Goal: Information Seeking & Learning: Learn about a topic

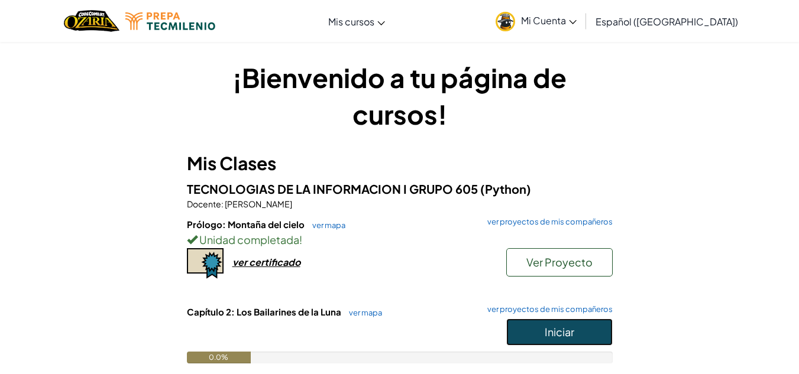
click at [572, 336] on span "Iniciar" at bounding box center [560, 332] width 30 height 14
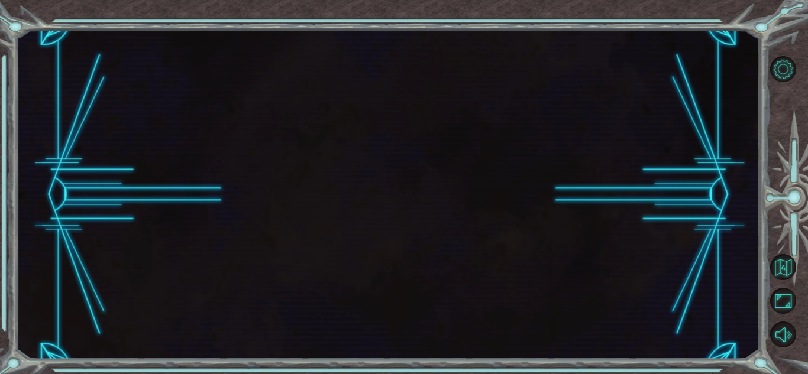
click at [571, 319] on div at bounding box center [387, 194] width 743 height 329
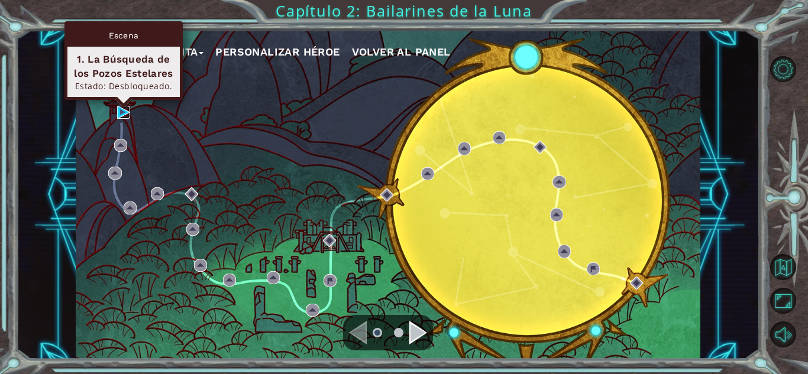
click at [124, 112] on img at bounding box center [123, 112] width 13 height 13
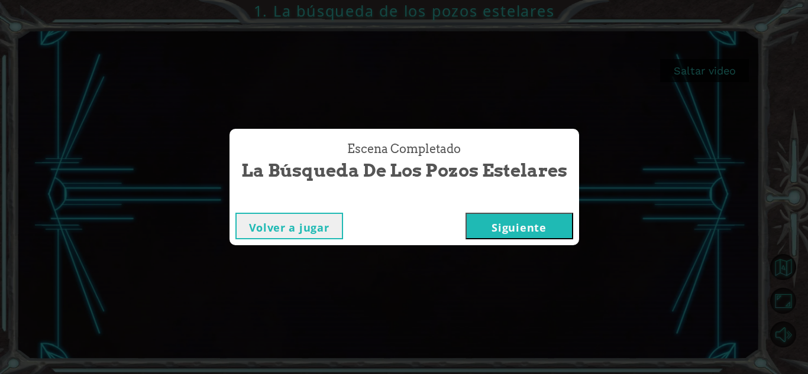
click at [474, 228] on button "Siguiente" at bounding box center [519, 226] width 108 height 27
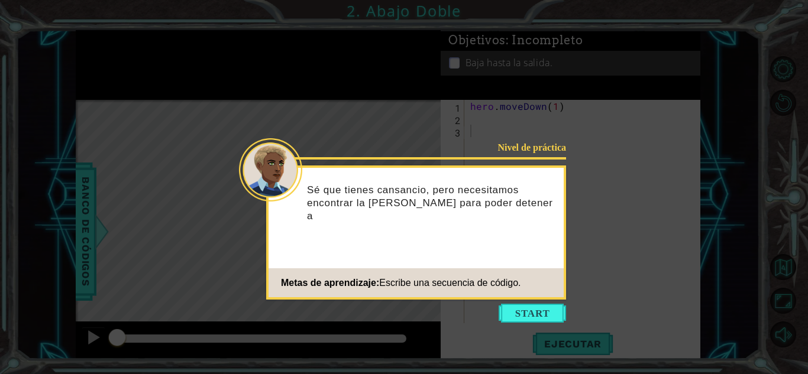
click at [516, 303] on icon at bounding box center [404, 187] width 808 height 374
click at [522, 317] on button "Start" at bounding box center [531, 313] width 67 height 19
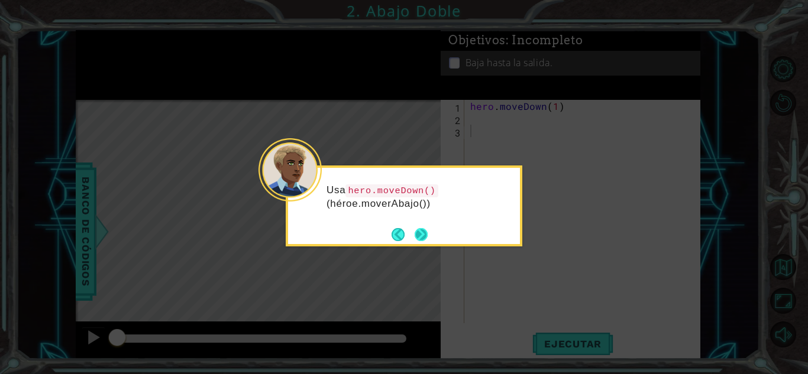
click at [423, 228] on button "Next" at bounding box center [421, 234] width 13 height 13
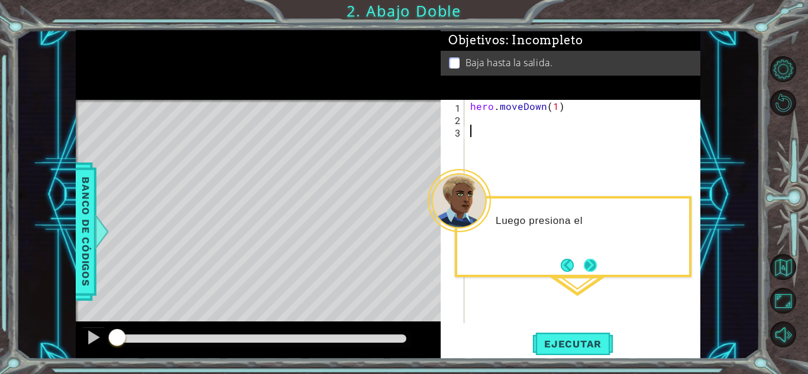
click at [591, 260] on button "Next" at bounding box center [590, 265] width 13 height 13
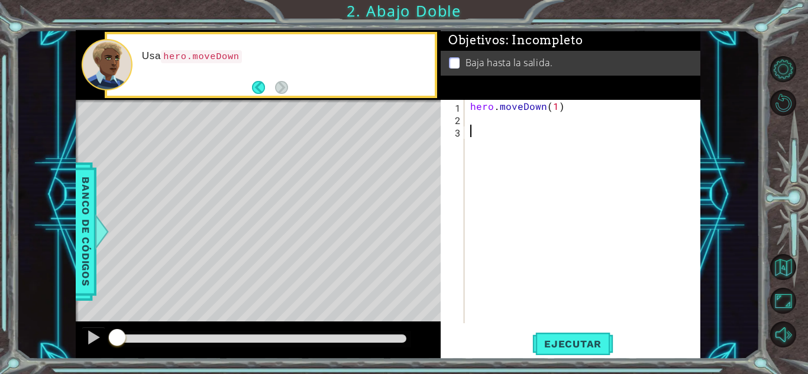
click at [493, 138] on div "hero . moveDown ( 1 )" at bounding box center [585, 224] width 235 height 248
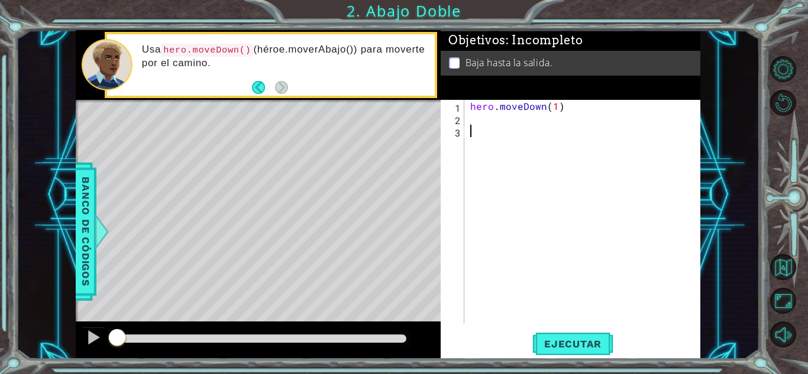
click at [488, 128] on div "hero . moveDown ( 1 )" at bounding box center [585, 224] width 235 height 248
click at [262, 85] on button "Back" at bounding box center [263, 87] width 23 height 13
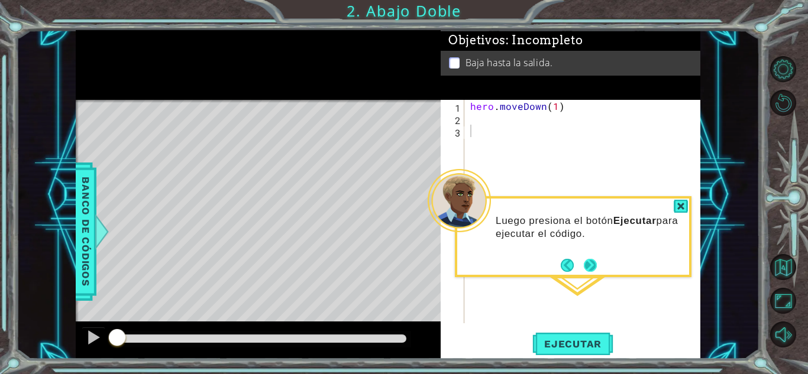
click at [594, 263] on button "Next" at bounding box center [590, 265] width 13 height 13
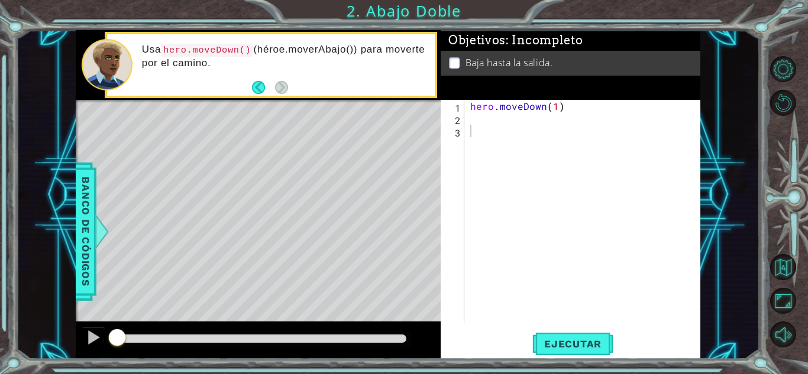
click at [250, 83] on div "Usa hero.moveDown() (héroe.moverAbajo()) para moverte por el camino." at bounding box center [284, 65] width 301 height 56
click at [254, 83] on button "Back" at bounding box center [263, 87] width 23 height 13
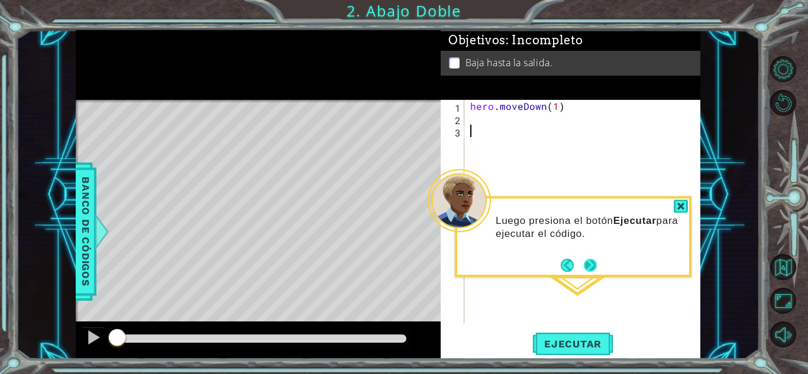
click at [594, 267] on button "Next" at bounding box center [590, 265] width 13 height 13
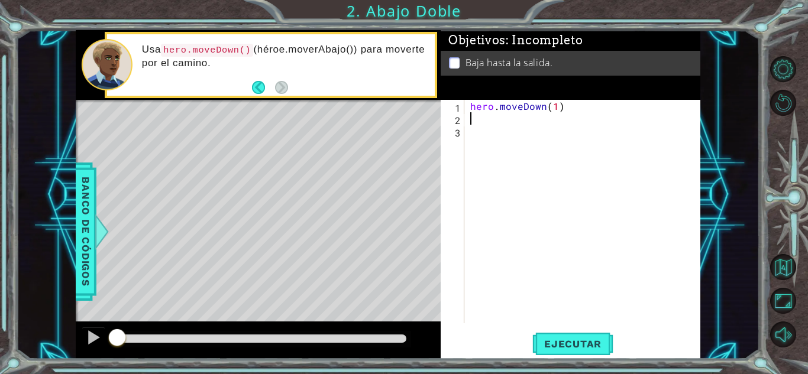
click at [487, 116] on div "hero . moveDown ( 1 )" at bounding box center [585, 224] width 235 height 248
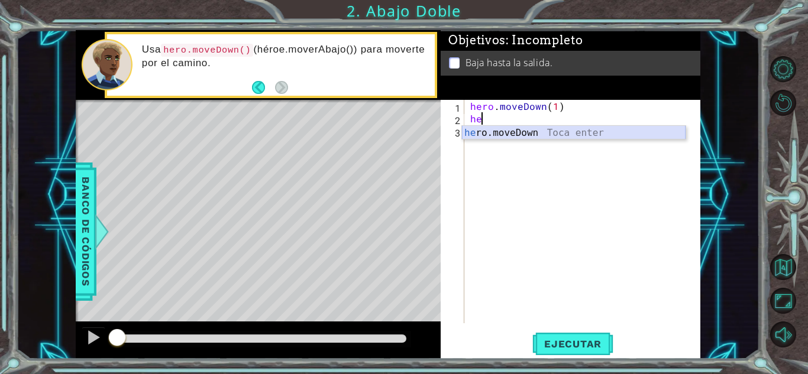
click at [506, 128] on div "he ro.moveDown Toca enter" at bounding box center [574, 147] width 224 height 43
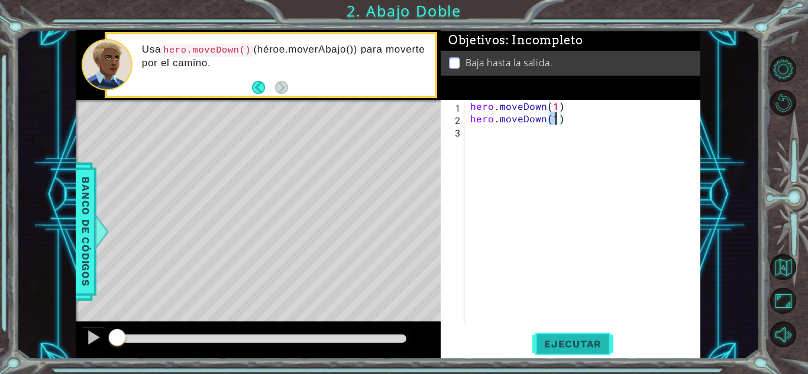
type textarea "hero.moveDown(1)"
click at [539, 344] on span "Ejecutar" at bounding box center [572, 344] width 81 height 12
click at [562, 344] on span "Ejecutar" at bounding box center [572, 344] width 81 height 12
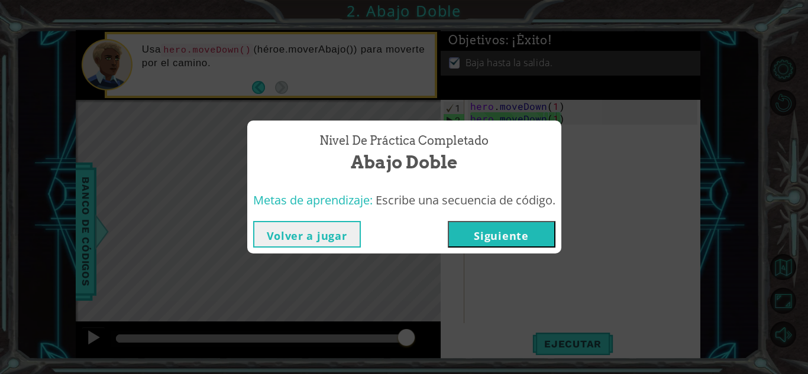
click at [470, 226] on button "Siguiente" at bounding box center [502, 234] width 108 height 27
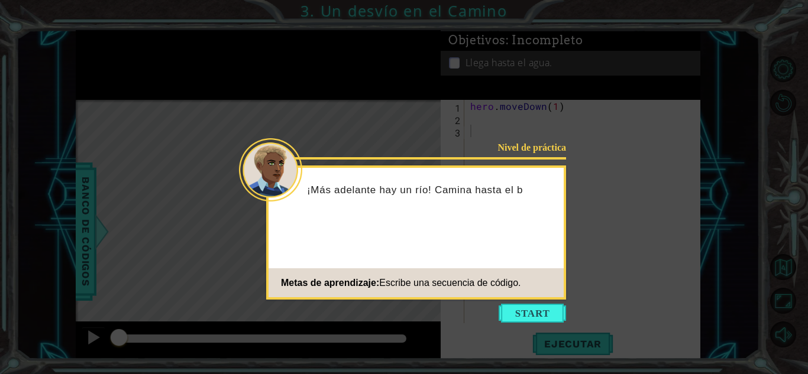
click at [467, 224] on div "Nivel de práctica ¡Más adelante hay un río! Camina hasta el b Metas de aprendiz…" at bounding box center [416, 233] width 300 height 134
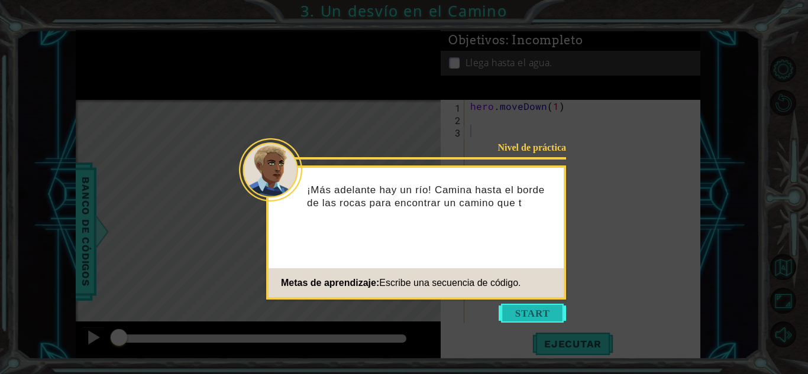
click at [507, 304] on button "Start" at bounding box center [531, 313] width 67 height 19
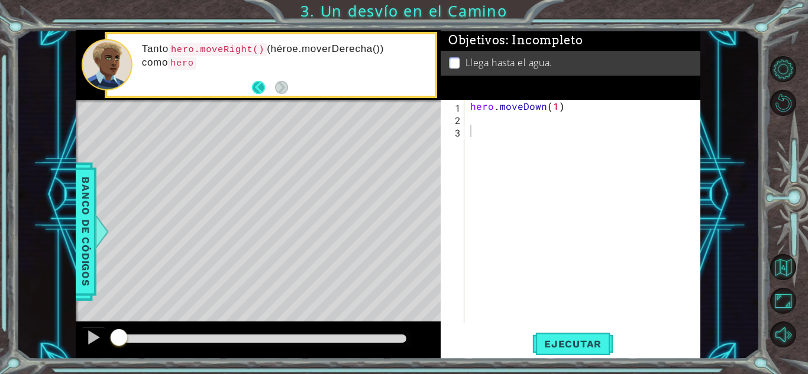
click at [254, 82] on button "Back" at bounding box center [263, 87] width 23 height 13
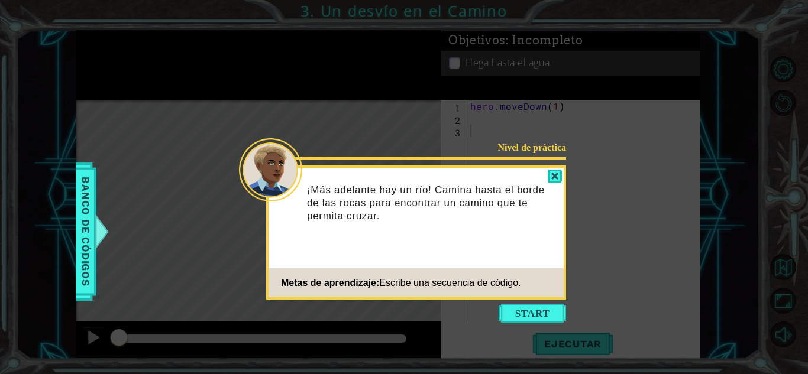
click at [538, 323] on icon at bounding box center [404, 187] width 808 height 374
click at [531, 307] on button "Start" at bounding box center [531, 313] width 67 height 19
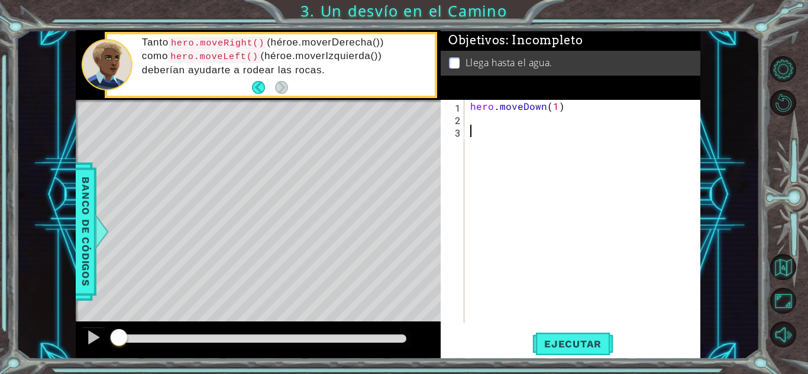
click at [531, 307] on div "hero . moveDown ( 1 )" at bounding box center [585, 224] width 235 height 248
click at [472, 118] on div "hero . moveDown ( 1 )" at bounding box center [585, 224] width 235 height 248
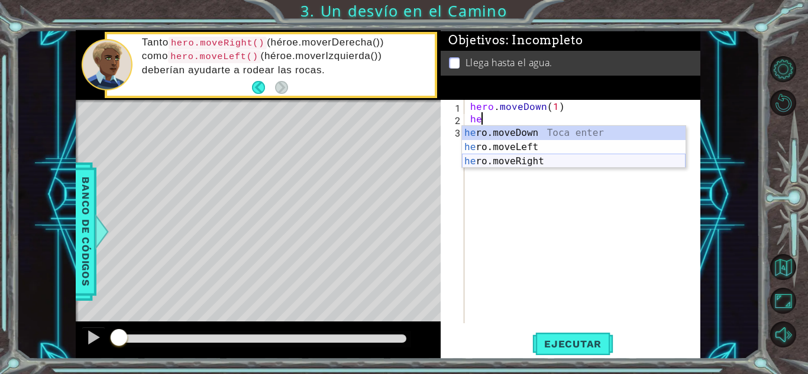
click at [503, 160] on div "he ro.moveDown Toca enter he ro.moveLeft Toca enter he ro.moveRight Toca enter" at bounding box center [574, 161] width 224 height 71
type textarea "hero.moveRight(1)"
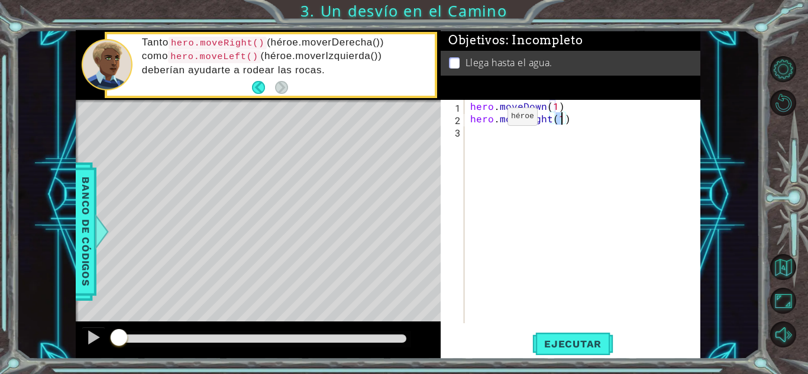
click at [487, 119] on div "hero . moveDown ( 1 ) hero . moveRight ( 1 )" at bounding box center [585, 224] width 235 height 248
click at [481, 129] on div "hero . moveDown ( 1 ) hero . moveRight ( 1 )" at bounding box center [585, 224] width 235 height 248
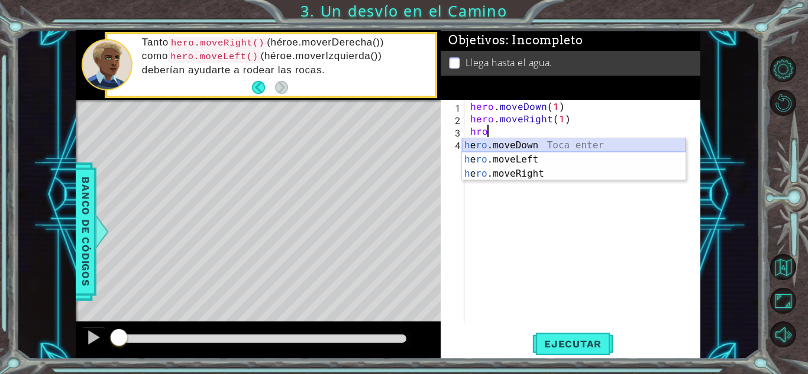
click at [501, 144] on div "h e ro .moveDown Toca enter h e ro .moveLeft Toca enter h e ro .moveRight Toca …" at bounding box center [574, 173] width 224 height 71
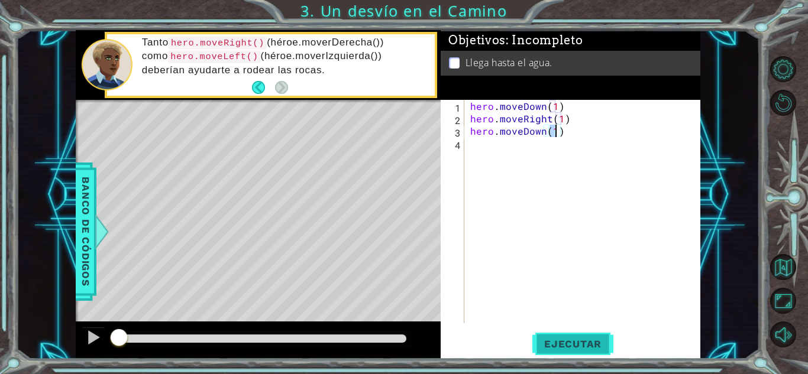
type textarea "hero.moveDown(1)"
click at [569, 341] on span "Ejecutar" at bounding box center [572, 344] width 81 height 12
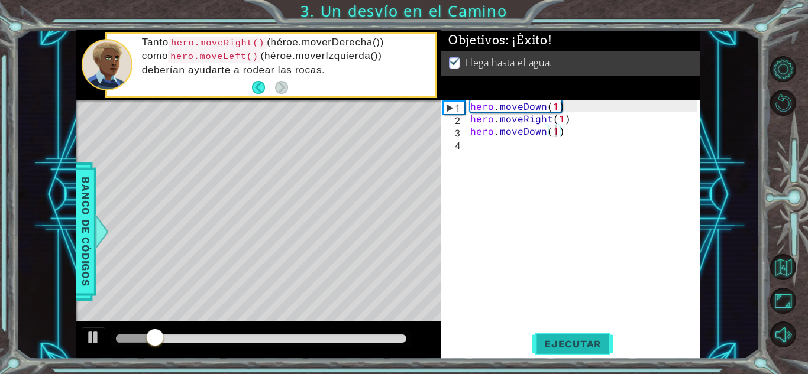
click at [569, 341] on span "Ejecutar" at bounding box center [572, 344] width 81 height 12
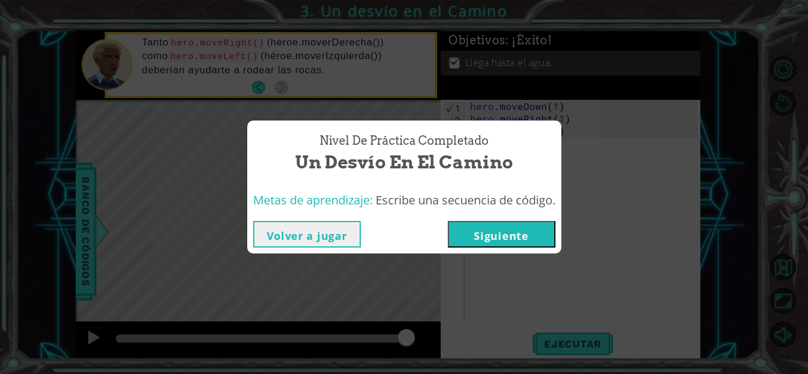
click at [490, 241] on button "Siguiente" at bounding box center [502, 234] width 108 height 27
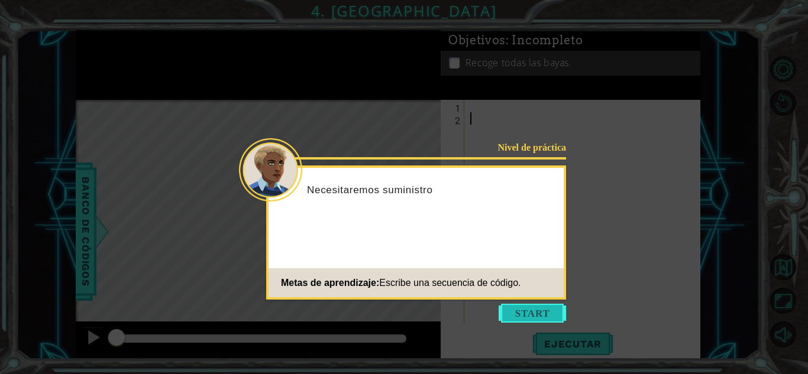
click at [514, 309] on button "Start" at bounding box center [531, 313] width 67 height 19
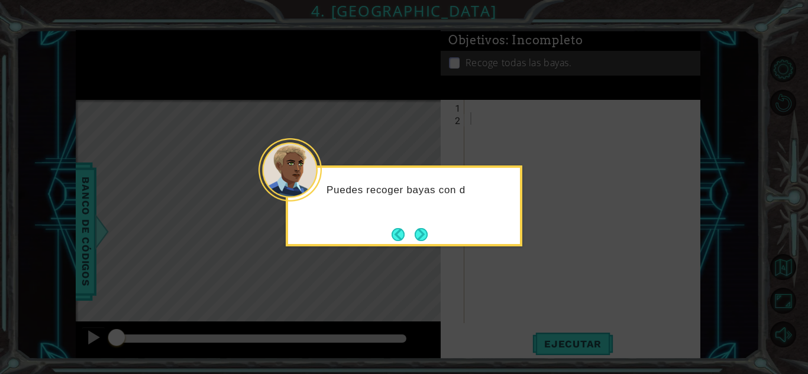
click at [438, 240] on div "Puedes recoger bayas con d" at bounding box center [404, 206] width 237 height 81
click at [428, 239] on button "Next" at bounding box center [421, 234] width 13 height 13
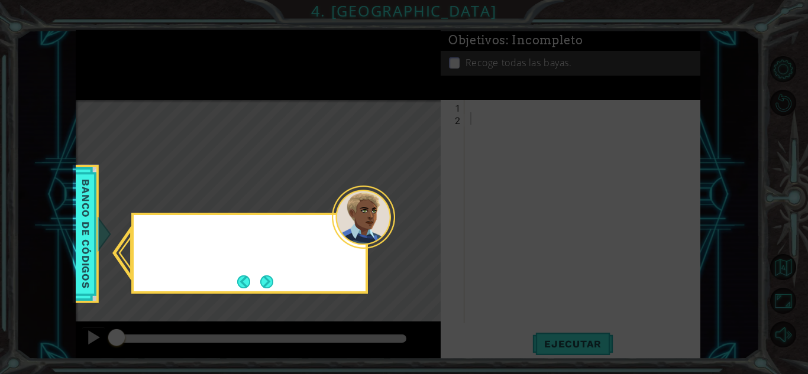
click at [429, 239] on icon at bounding box center [404, 187] width 808 height 374
click at [255, 277] on button "Back" at bounding box center [248, 282] width 23 height 13
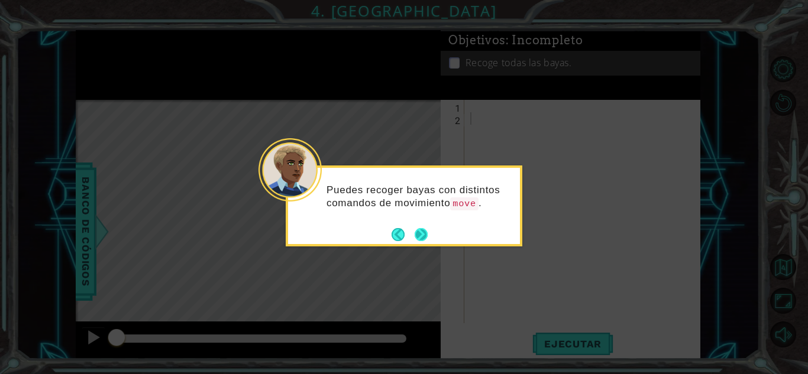
click at [417, 237] on button "Next" at bounding box center [421, 234] width 13 height 13
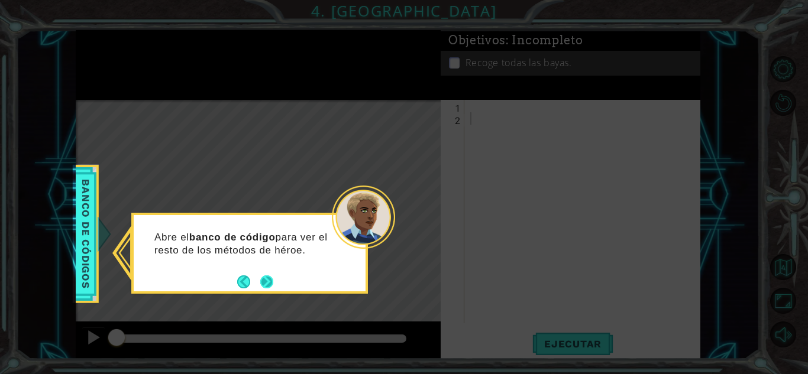
click at [260, 280] on button "Next" at bounding box center [266, 282] width 13 height 13
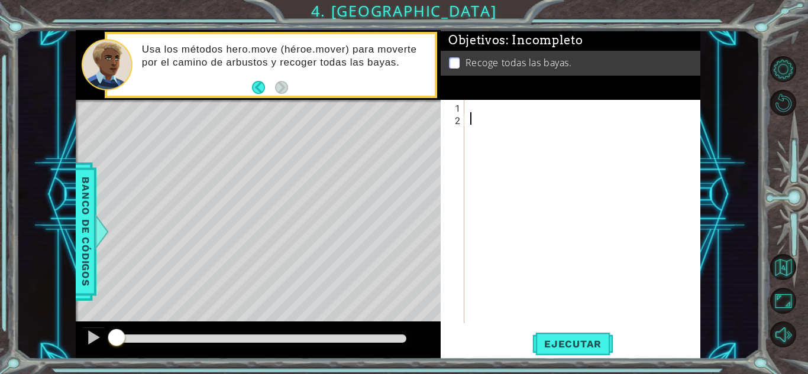
click at [475, 110] on div at bounding box center [585, 224] width 235 height 248
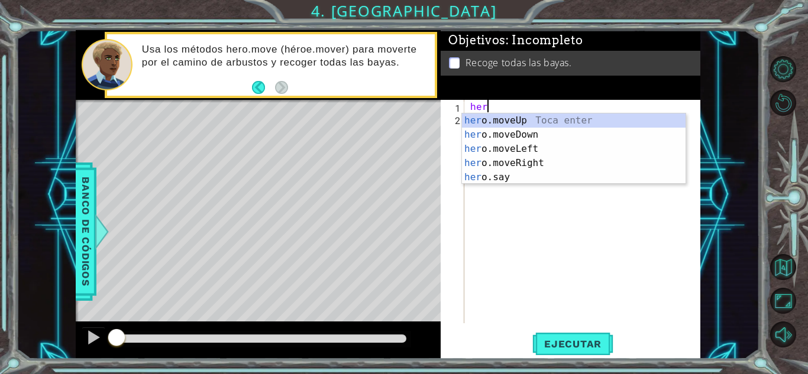
scroll to position [0, 1]
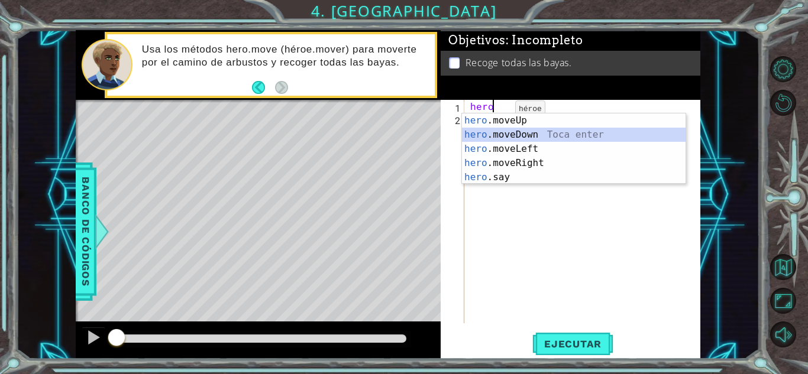
click at [538, 132] on div "hero .moveUp Toca enter hero .moveDown Toca enter hero .moveLeft Toca enter her…" at bounding box center [574, 163] width 224 height 99
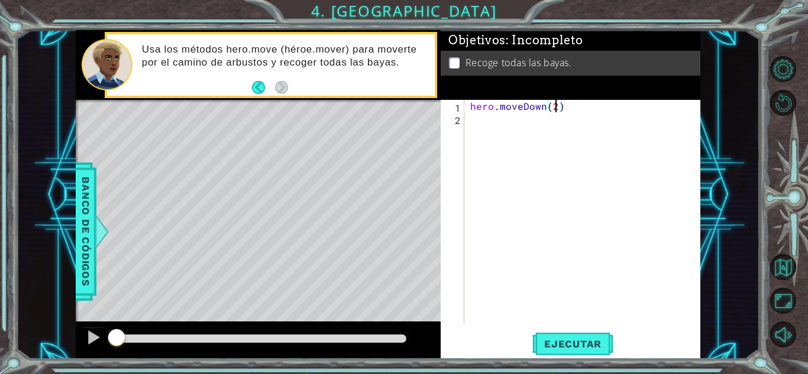
scroll to position [0, 5]
type textarea "hero.moveDown(2)"
click at [547, 345] on span "Ejecutar" at bounding box center [572, 344] width 81 height 12
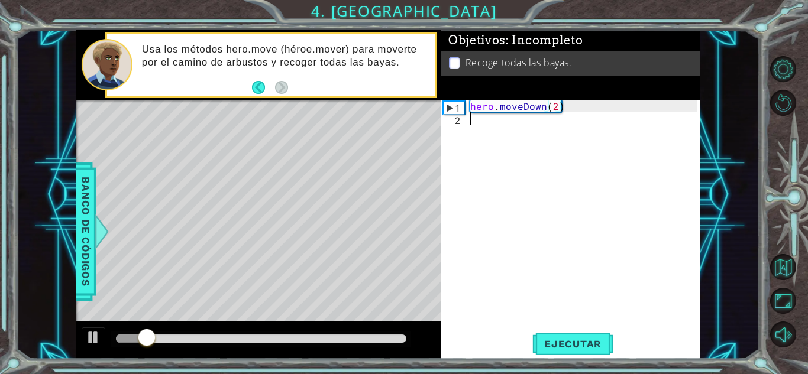
click at [574, 127] on div "hero . moveDown ( 2 )" at bounding box center [585, 224] width 235 height 248
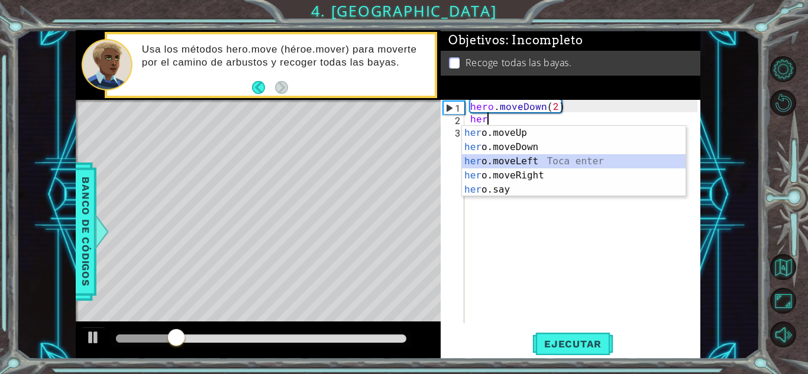
click at [553, 161] on div "her o.moveUp Toca enter her o.moveDown Toca enter her o.moveLeft [PERSON_NAME] …" at bounding box center [574, 175] width 224 height 99
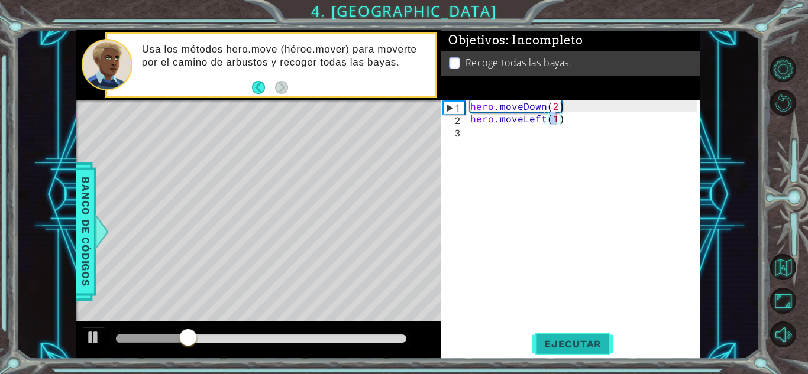
click at [565, 344] on span "Ejecutar" at bounding box center [572, 344] width 81 height 12
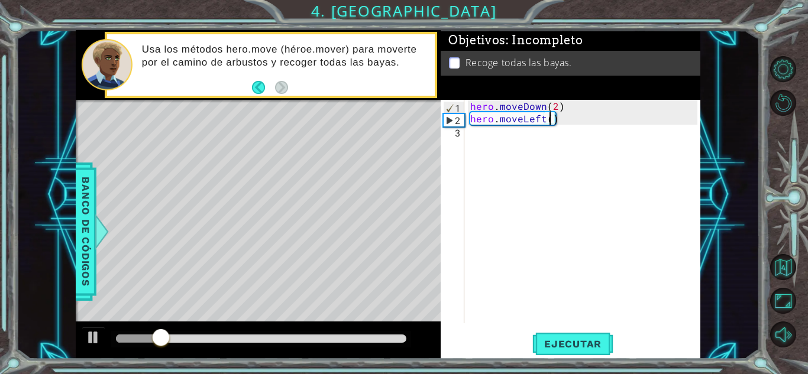
type textarea "hero.moveLeft(2)"
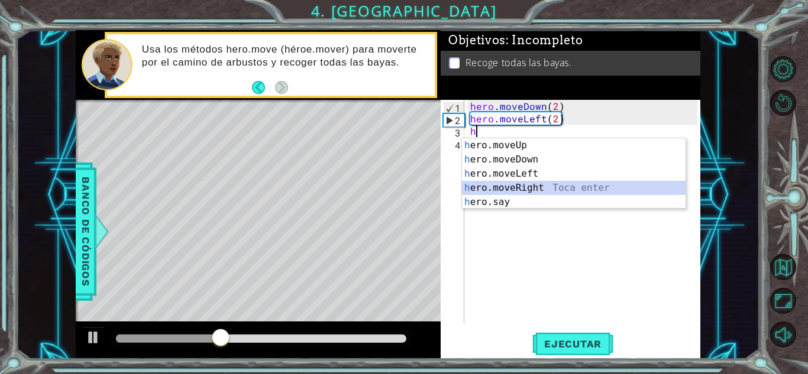
click at [540, 190] on div "h ero.moveUp Toca enter h ero.moveDown Toca enter h ero.moveLeft Toca enter h e…" at bounding box center [574, 187] width 224 height 99
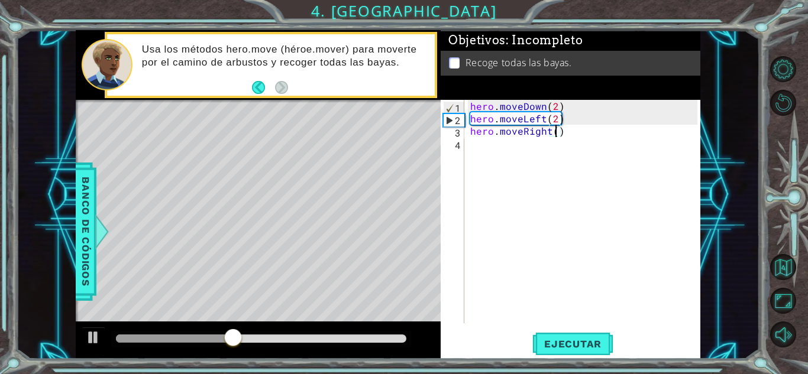
scroll to position [0, 5]
click at [560, 351] on button "Ejecutar" at bounding box center [572, 344] width 81 height 26
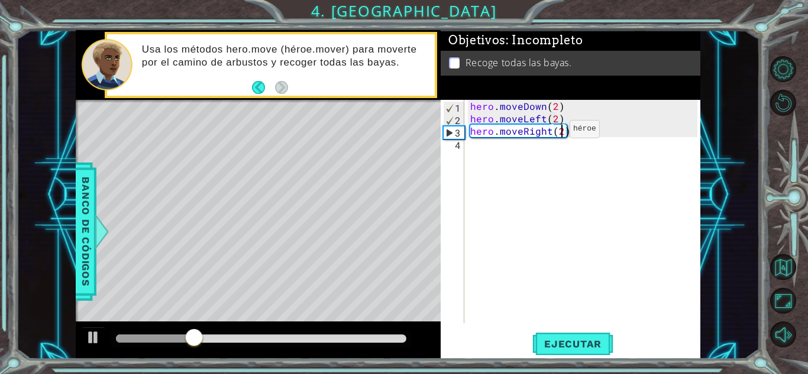
click at [549, 132] on div "hero . moveDown ( 2 ) hero . moveLeft ( 2 ) hero . moveRight ( 2 )" at bounding box center [585, 224] width 235 height 248
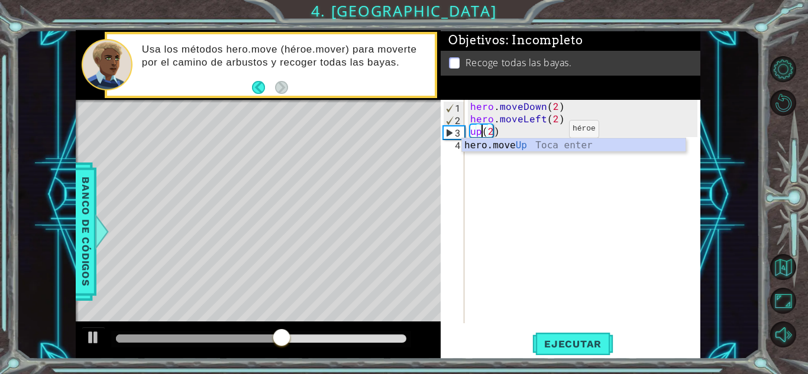
scroll to position [0, 1]
click at [538, 144] on div "hero.move U p Toca enter" at bounding box center [574, 159] width 224 height 43
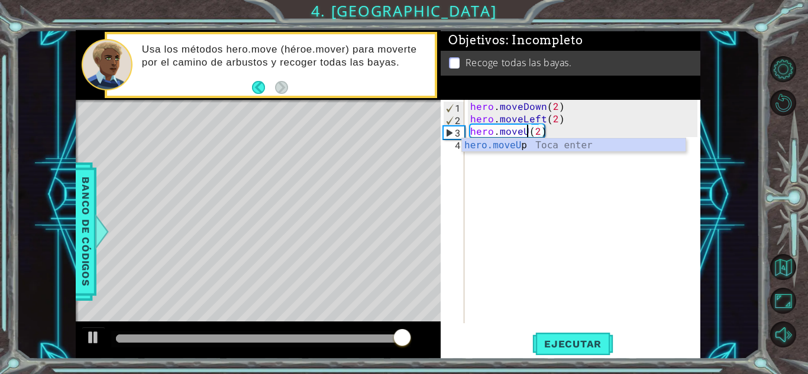
scroll to position [0, 4]
click at [627, 151] on div "hero.moveUp Toca enter" at bounding box center [574, 159] width 224 height 43
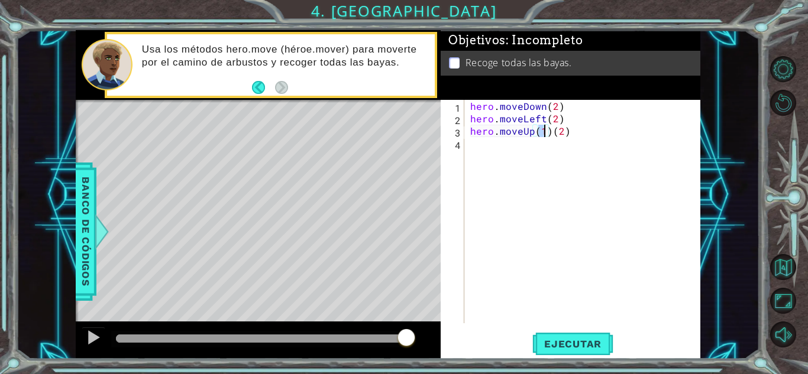
click at [609, 135] on div "hero . moveDown ( 2 ) hero . moveLeft ( 2 ) hero . moveUp ( 1 ) ( 2 )" at bounding box center [585, 224] width 235 height 248
type textarea "hero.moveUp(2)"
click at [548, 334] on button "Ejecutar" at bounding box center [572, 344] width 81 height 26
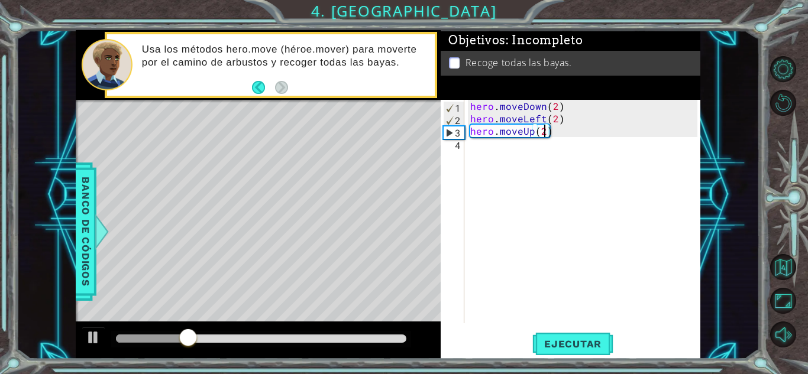
click at [548, 152] on div "hero . moveDown ( 2 ) hero . moveLeft ( 2 ) hero . moveUp ( 2 )" at bounding box center [585, 224] width 235 height 248
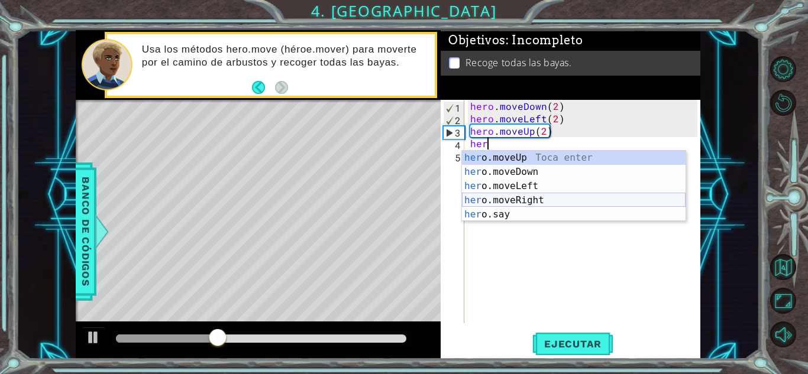
click at [505, 199] on div "her o.moveUp Toca enter her o.moveDown Toca enter her o.moveLeft [PERSON_NAME] …" at bounding box center [574, 200] width 224 height 99
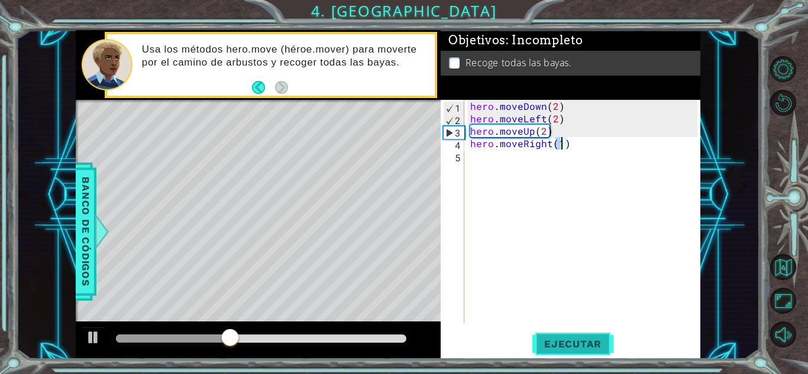
type textarea "hero.moveRight(1)"
click at [556, 347] on span "Ejecutar" at bounding box center [572, 344] width 81 height 12
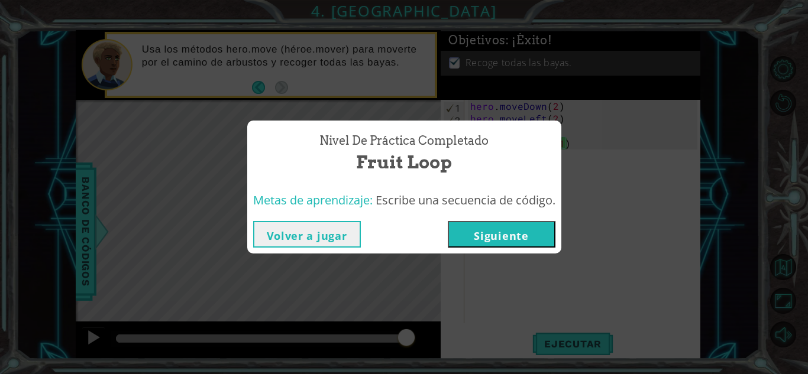
click at [526, 238] on button "Siguiente" at bounding box center [502, 234] width 108 height 27
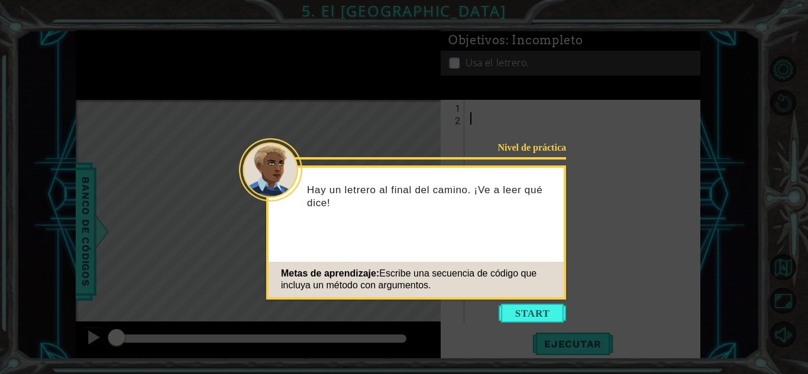
click at [529, 331] on icon at bounding box center [404, 187] width 808 height 374
click at [532, 308] on button "Start" at bounding box center [531, 313] width 67 height 19
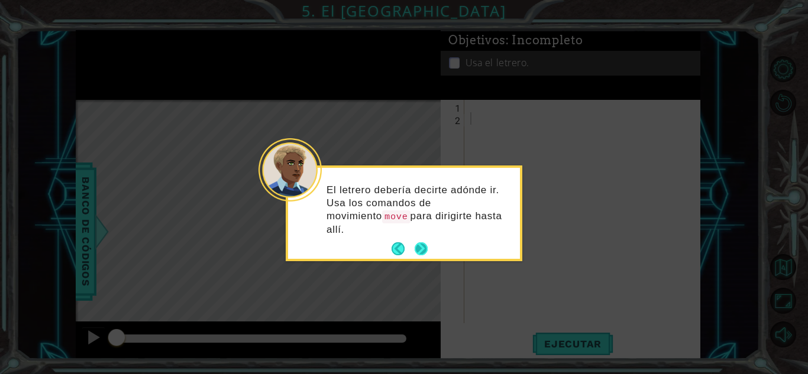
click at [428, 242] on button "Next" at bounding box center [421, 248] width 13 height 13
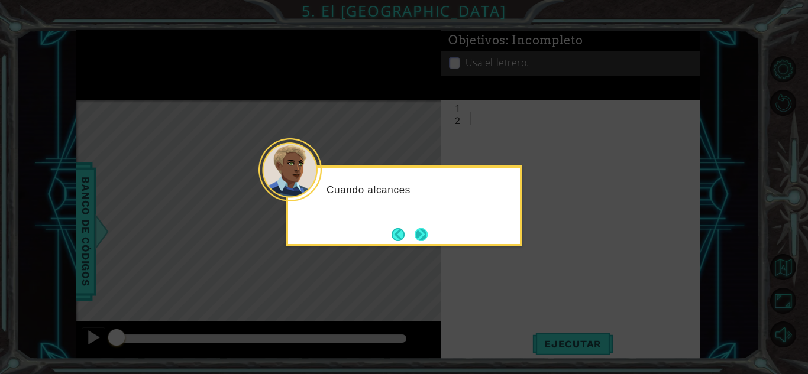
click at [426, 231] on button "Next" at bounding box center [421, 234] width 13 height 13
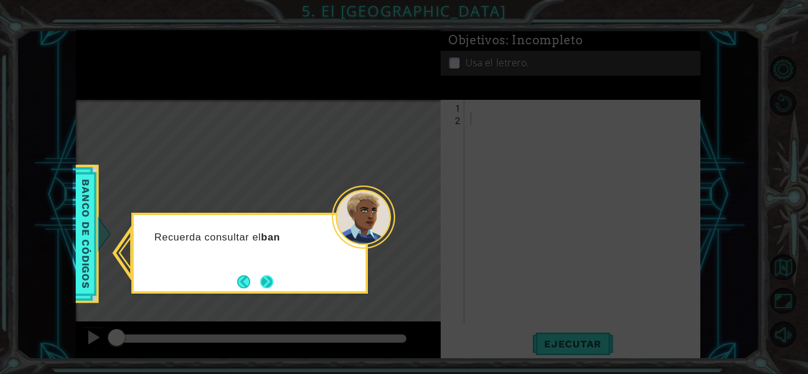
click at [273, 289] on button "Next" at bounding box center [266, 282] width 13 height 13
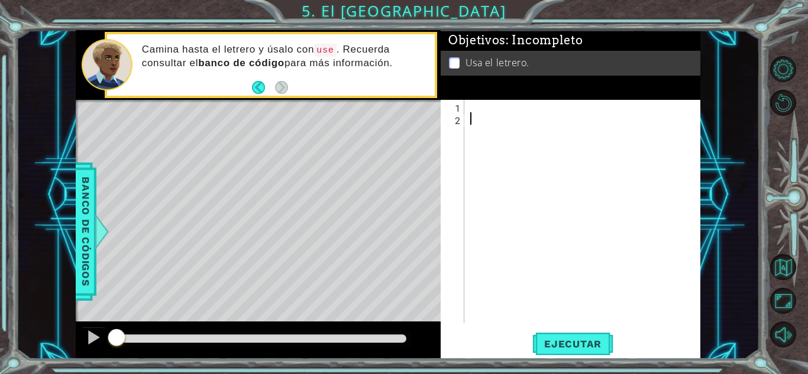
click at [475, 101] on div at bounding box center [585, 224] width 235 height 248
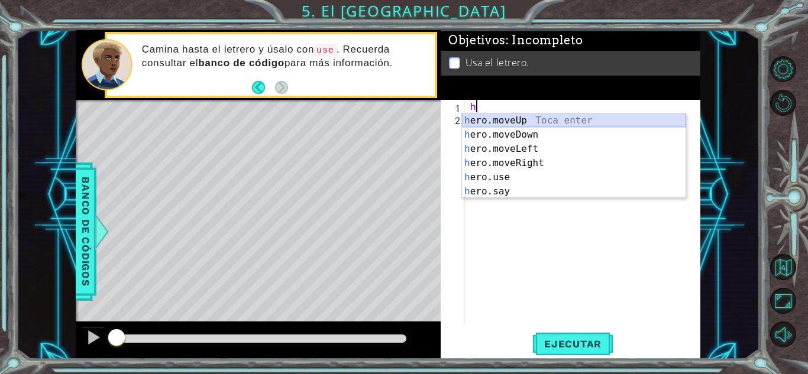
click at [496, 116] on div "h ero.moveUp Toca enter h ero.moveDown Toca enter h ero.moveLeft Toca enter h e…" at bounding box center [574, 171] width 224 height 114
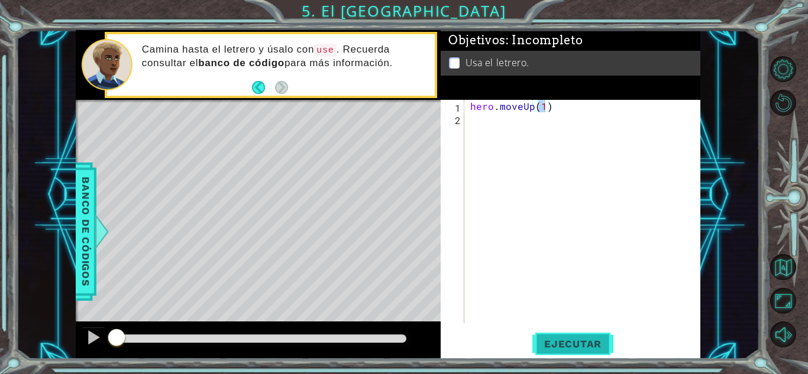
click at [558, 335] on button "Ejecutar" at bounding box center [572, 344] width 81 height 26
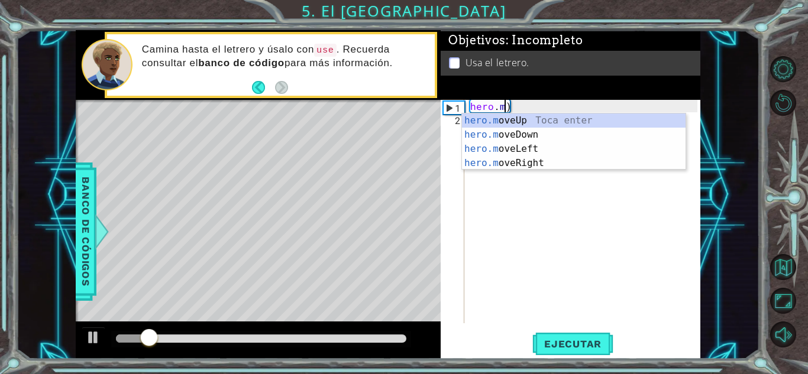
type textarea ")"
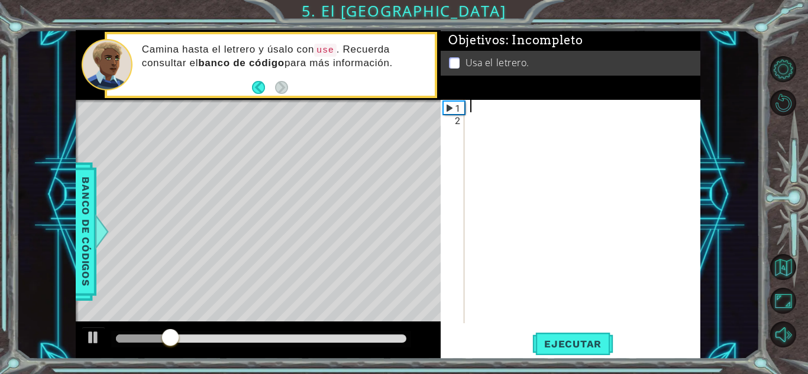
type textarea "g"
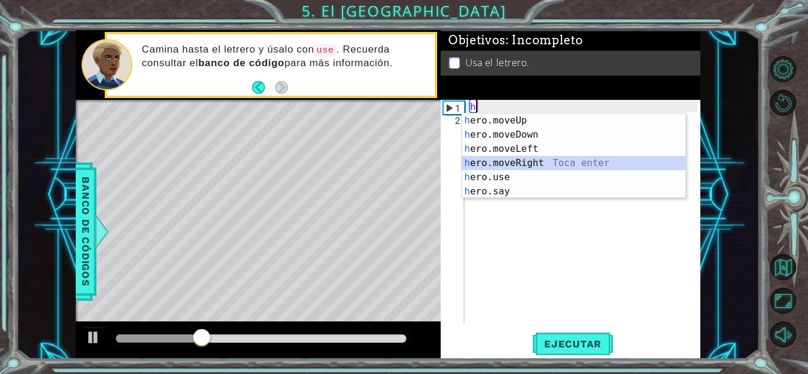
click at [539, 160] on div "h ero.moveUp Toca enter h ero.moveDown Toca enter h ero.moveLeft Toca enter h e…" at bounding box center [574, 171] width 224 height 114
type textarea "hero.moveRight(1)"
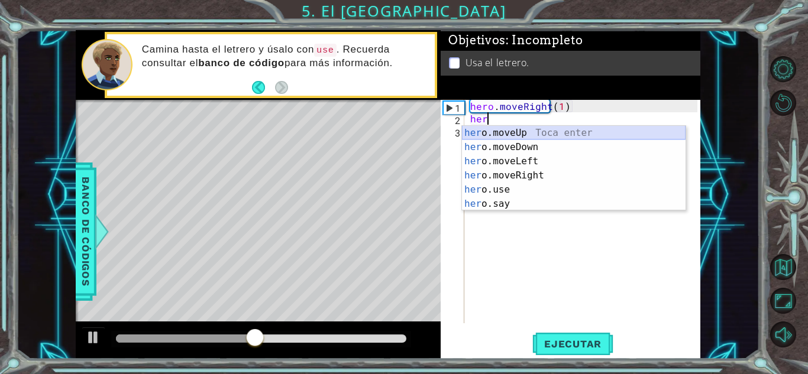
click at [531, 131] on div "her o.moveUp Toca enter her o.moveDown Toca enter her o.moveLeft [PERSON_NAME] …" at bounding box center [574, 183] width 224 height 114
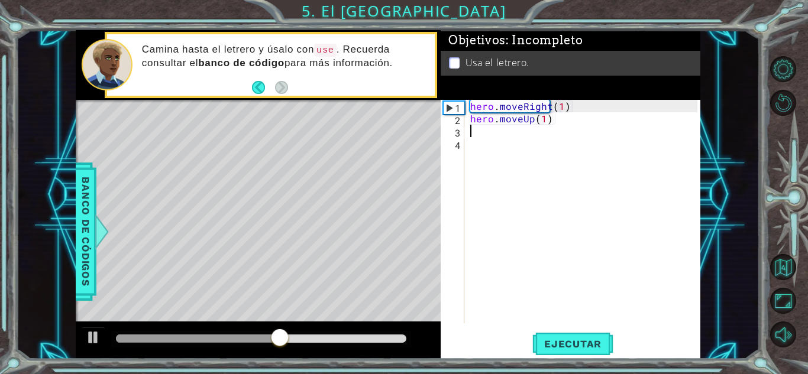
scroll to position [0, 5]
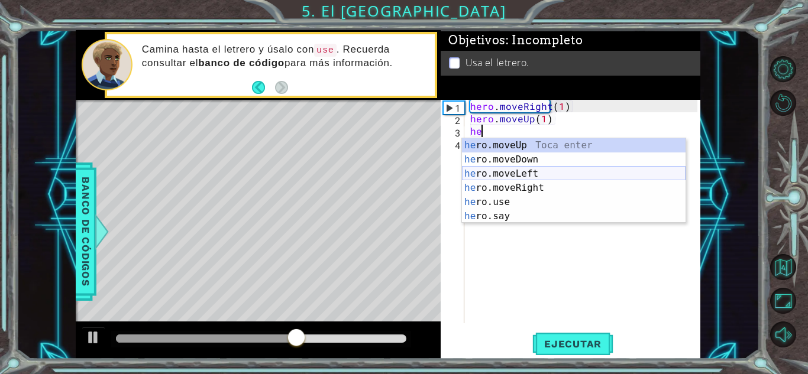
click at [525, 170] on div "he ro.moveUp Toca enter he ro.moveDown Toca enter he ro.moveLeft Toca enter he …" at bounding box center [574, 195] width 224 height 114
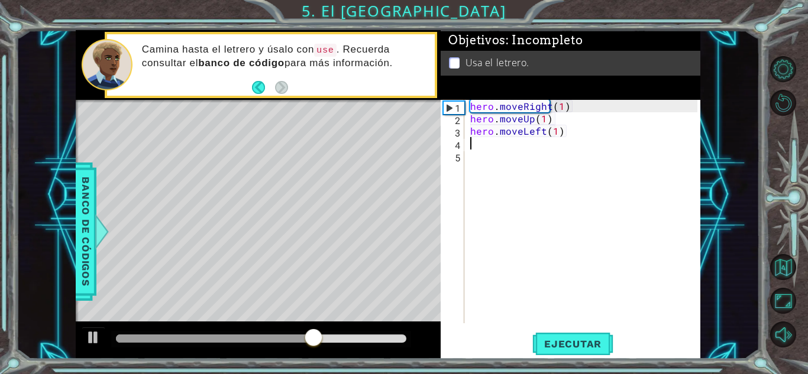
scroll to position [0, 5]
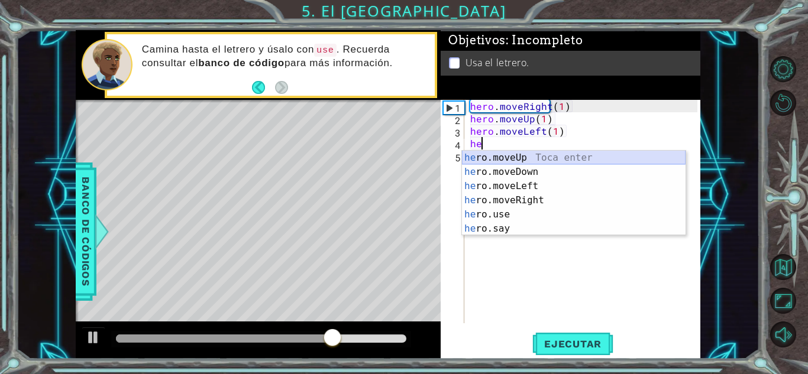
click at [523, 157] on div "he ro.moveUp Toca enter he ro.moveDown Toca enter he ro.moveLeft Toca enter he …" at bounding box center [574, 208] width 224 height 114
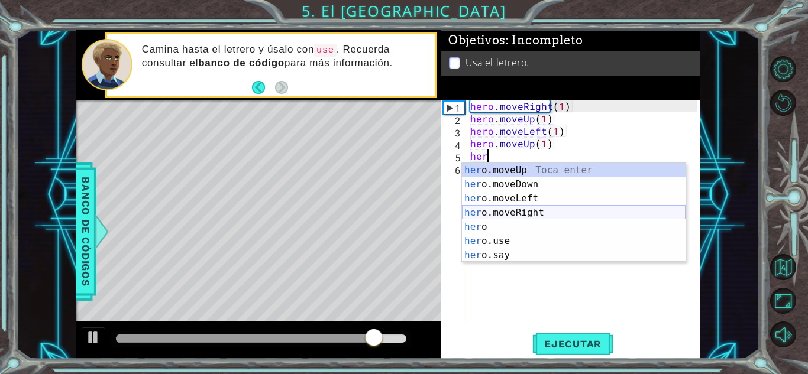
click at [523, 216] on div "her o.moveUp Toca enter her o.moveDown Toca enter her o.moveLeft [PERSON_NAME] …" at bounding box center [574, 227] width 224 height 128
type textarea "hero.moveRight(1)"
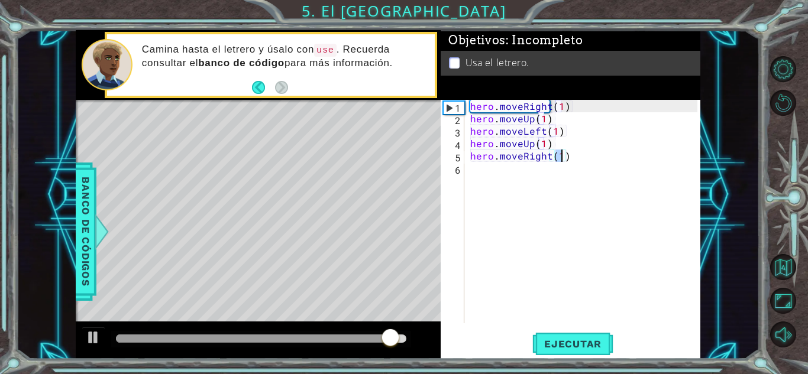
click at [566, 163] on div "hero . moveRight ( 1 ) hero . moveUp ( 1 ) hero . moveLeft ( 1 ) hero . moveUp …" at bounding box center [585, 224] width 235 height 248
click at [563, 156] on div "hero . moveRight ( 1 ) hero . moveUp ( 1 ) hero . moveLeft ( 1 ) hero . moveUp …" at bounding box center [585, 224] width 235 height 248
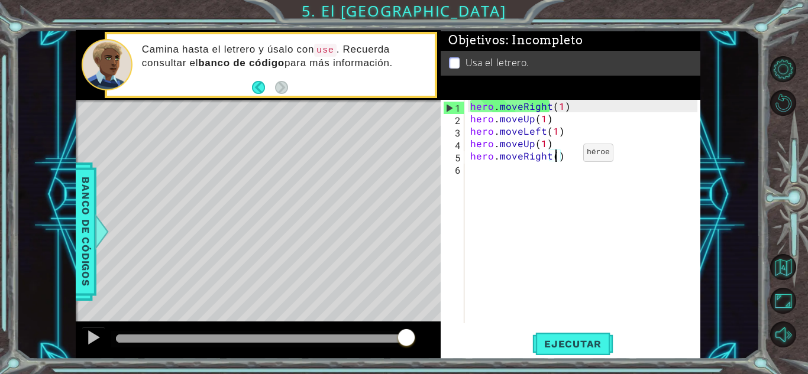
type textarea "hero.moveRight(2)"
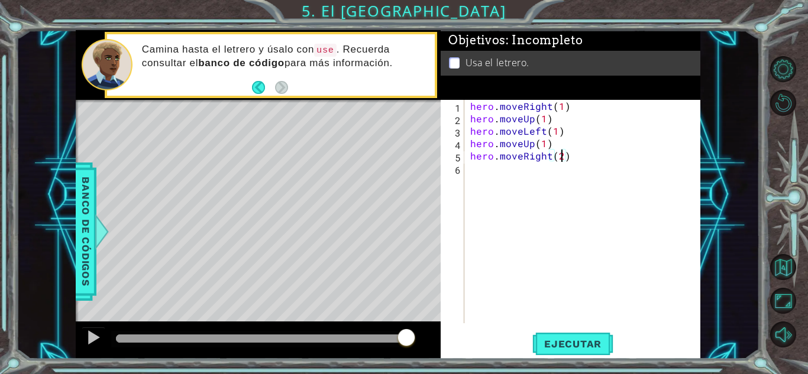
click at [548, 166] on div "hero . moveRight ( 1 ) hero . moveUp ( 1 ) hero . moveLeft ( 1 ) hero . moveUp …" at bounding box center [585, 224] width 235 height 248
click at [588, 344] on span "Ejecutar" at bounding box center [572, 344] width 81 height 12
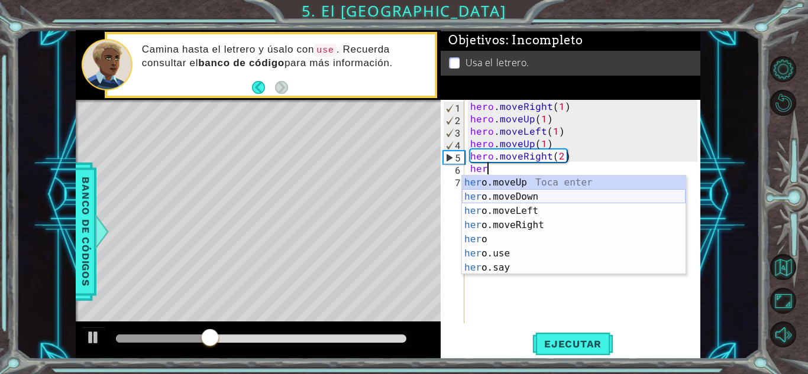
click at [556, 192] on div "her o.moveUp Toca enter her o.moveDown Toca enter her o.moveLeft [PERSON_NAME] …" at bounding box center [574, 240] width 224 height 128
type textarea "hero.moveDown(1)"
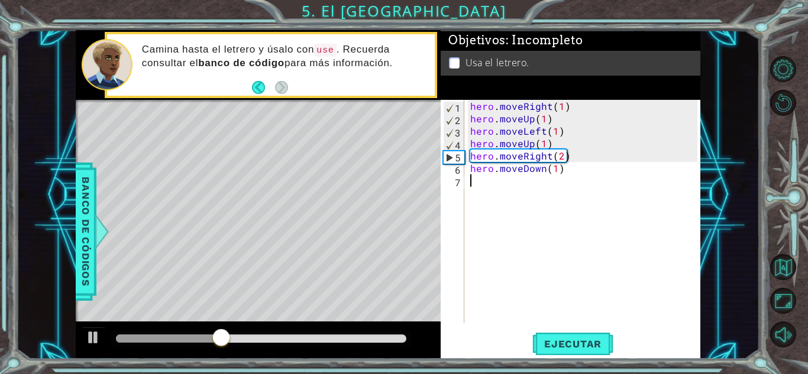
click at [556, 192] on div "hero . moveRight ( 1 ) hero . moveUp ( 1 ) hero . moveLeft ( 1 ) hero . moveUp …" at bounding box center [585, 224] width 235 height 248
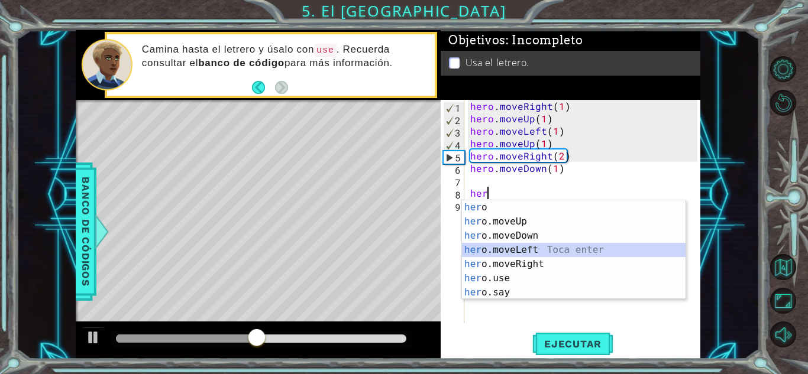
click at [529, 257] on div "her o Toca enter her o.moveUp Toca enter her o.moveDown Toca enter her o.moveLe…" at bounding box center [574, 264] width 224 height 128
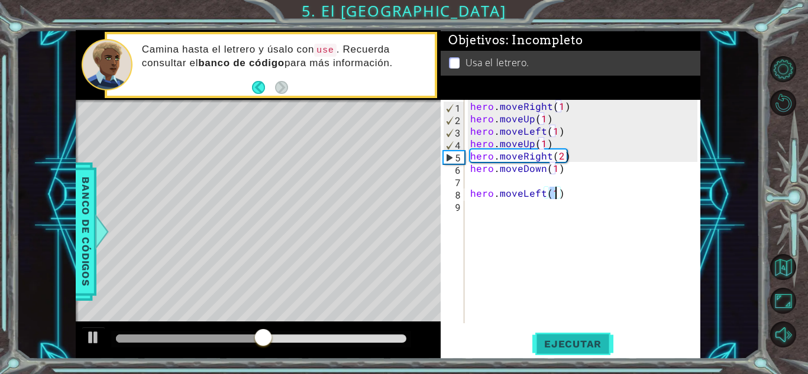
type textarea "hero.moveLeft(1)"
click at [548, 337] on button "Ejecutar" at bounding box center [572, 344] width 81 height 26
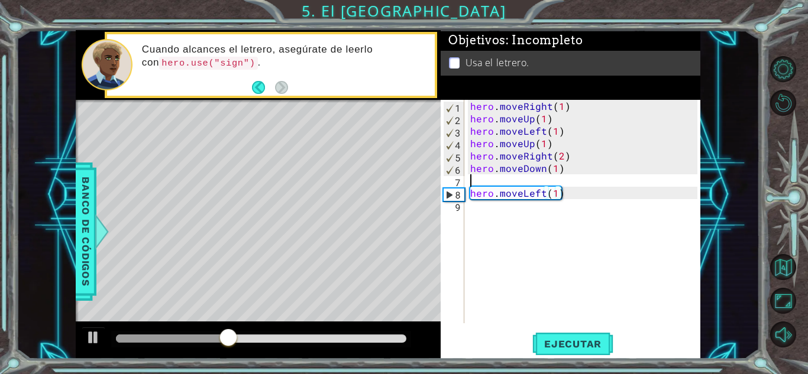
click at [487, 175] on div "hero . moveRight ( 1 ) hero . moveUp ( 1 ) hero . moveLeft ( 1 ) hero . moveUp …" at bounding box center [585, 224] width 235 height 248
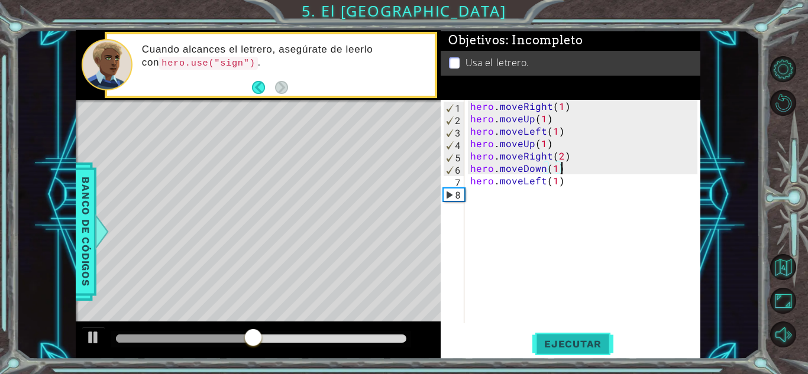
click at [552, 339] on span "Ejecutar" at bounding box center [572, 344] width 81 height 12
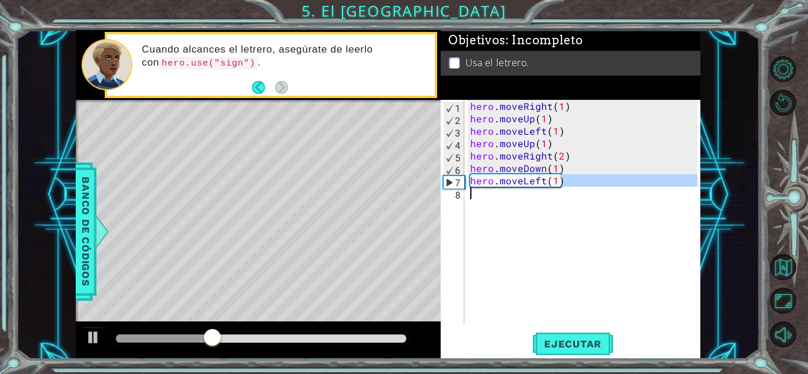
drag, startPoint x: 592, startPoint y: 185, endPoint x: 536, endPoint y: 189, distance: 55.7
click at [536, 189] on div "hero . moveRight ( 1 ) hero . moveUp ( 1 ) hero . moveLeft ( 1 ) hero . moveUp …" at bounding box center [585, 224] width 235 height 248
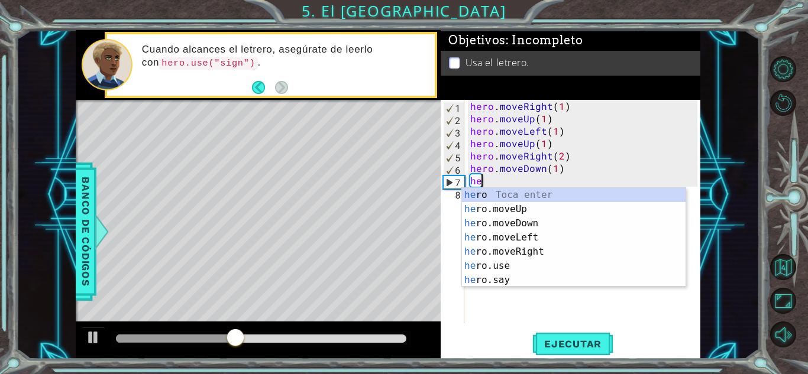
type textarea "h"
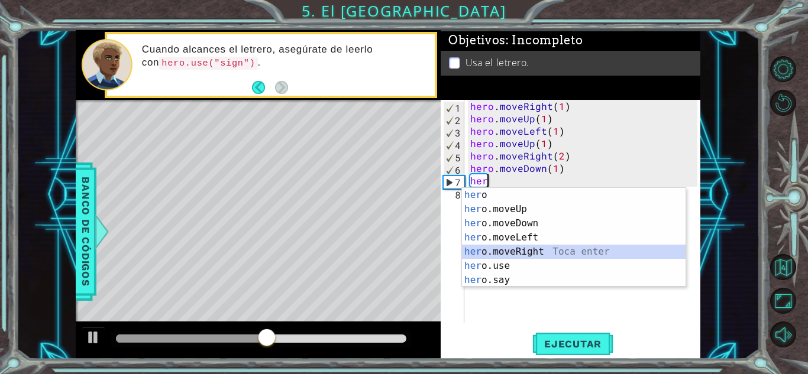
click at [529, 251] on div "her o Toca enter her o.moveUp Toca enter her o.moveDown Toca enter her o.moveLe…" at bounding box center [574, 252] width 224 height 128
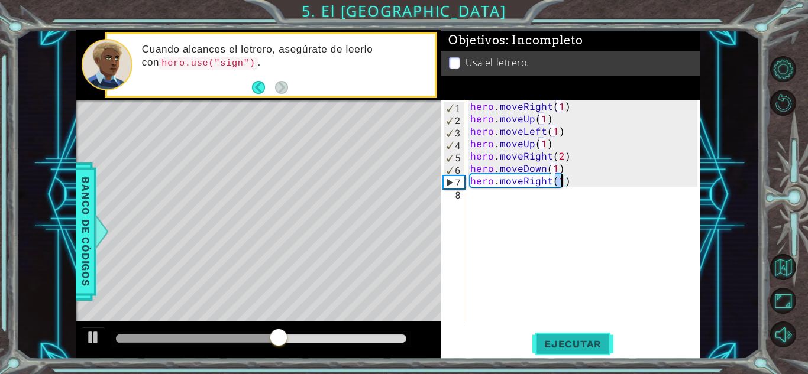
click at [562, 340] on span "Ejecutar" at bounding box center [572, 344] width 81 height 12
click at [569, 170] on div "hero . moveRight ( 1 ) hero . moveUp ( 1 ) hero . moveLeft ( 1 ) hero . moveUp …" at bounding box center [585, 224] width 235 height 248
type textarea "hero.moveDown(1)"
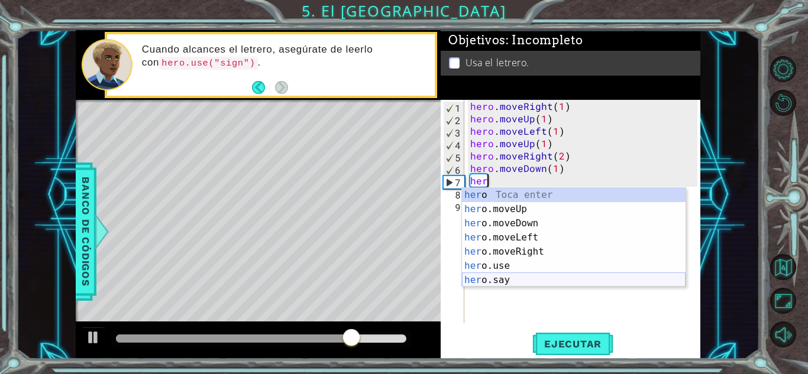
click at [513, 273] on div "her o Toca enter her o.moveUp Toca enter her o.moveDown Toca enter her o.moveLe…" at bounding box center [574, 252] width 224 height 128
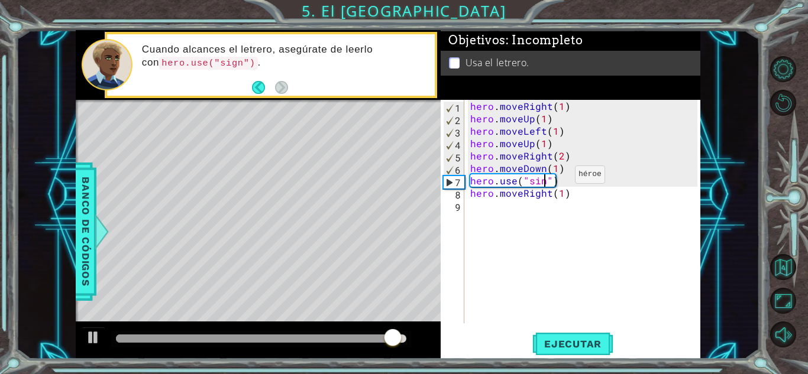
scroll to position [0, 5]
type textarea "hero.use("sing")"
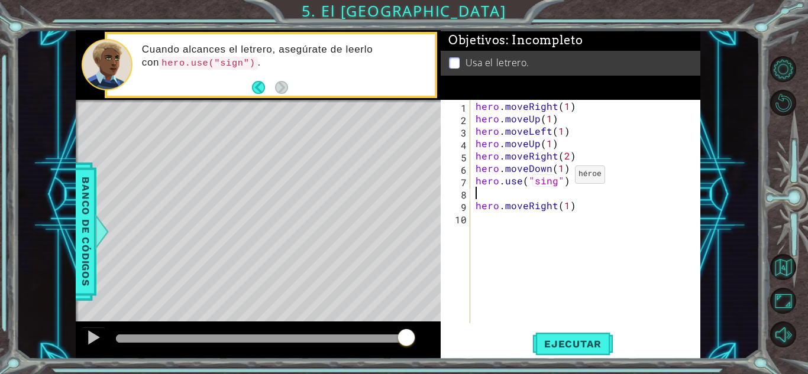
scroll to position [0, 0]
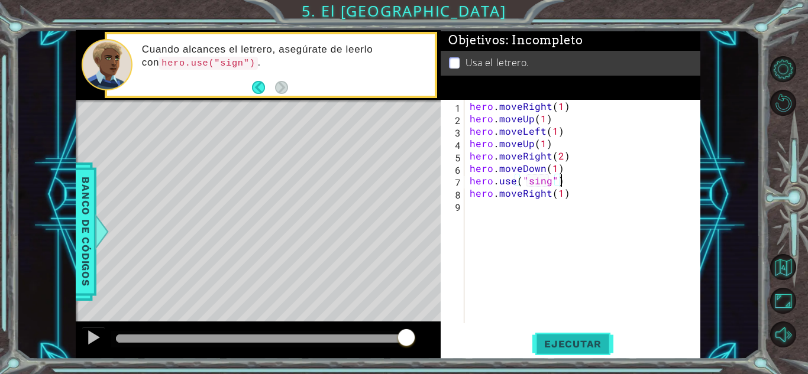
click at [544, 345] on span "Ejecutar" at bounding box center [572, 344] width 81 height 12
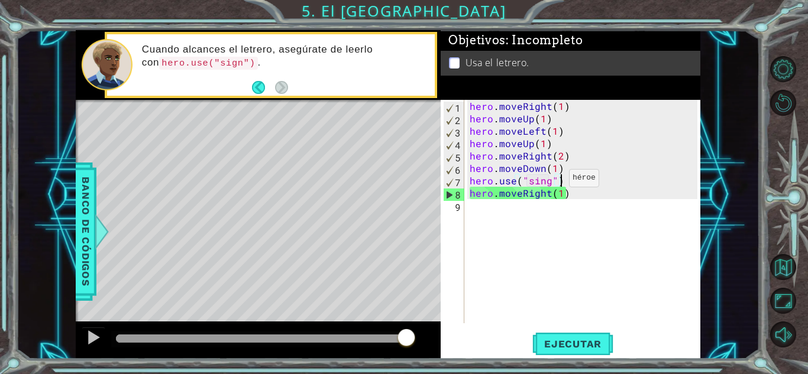
click at [548, 179] on div "hero . moveRight ( 1 ) hero . moveUp ( 1 ) hero . moveLeft ( 1 ) hero . moveUp …" at bounding box center [584, 224] width 235 height 248
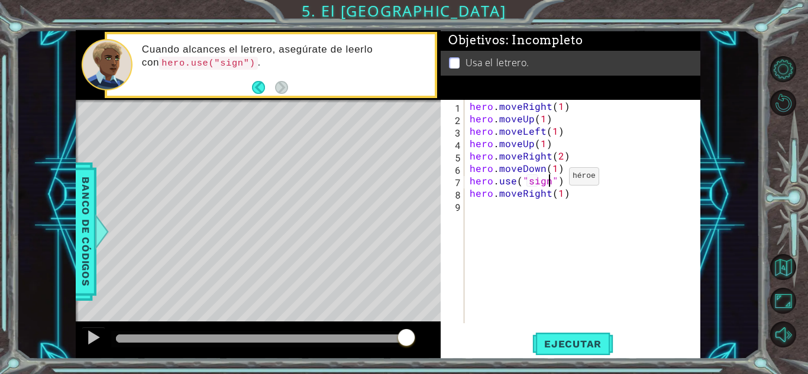
scroll to position [0, 5]
type textarea "hero.use("sign")"
click at [559, 341] on span "Ejecutar" at bounding box center [572, 344] width 81 height 12
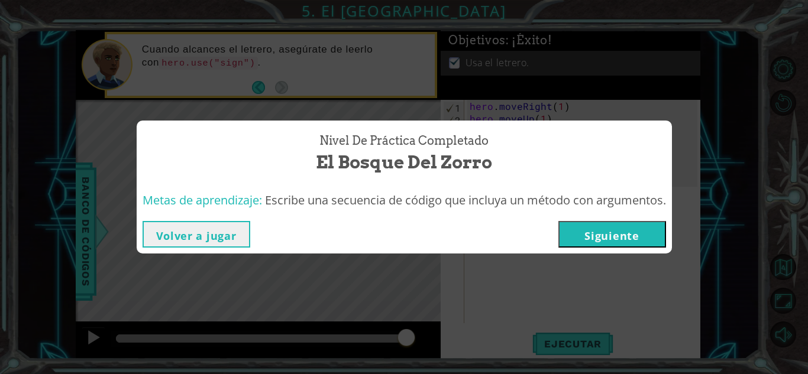
click at [607, 239] on button "Siguiente" at bounding box center [612, 234] width 108 height 27
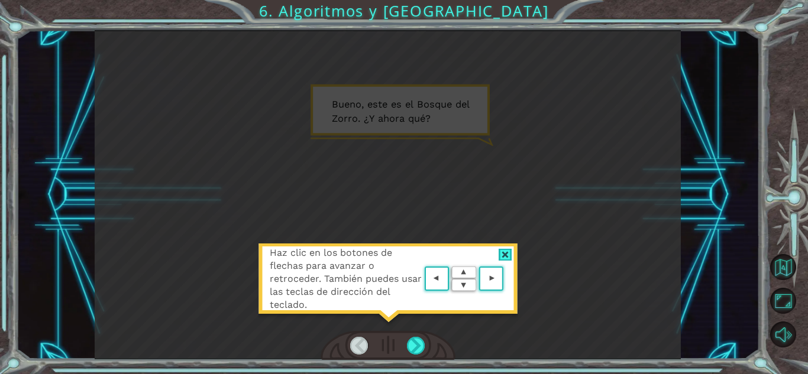
click at [505, 252] on div at bounding box center [505, 255] width 14 height 12
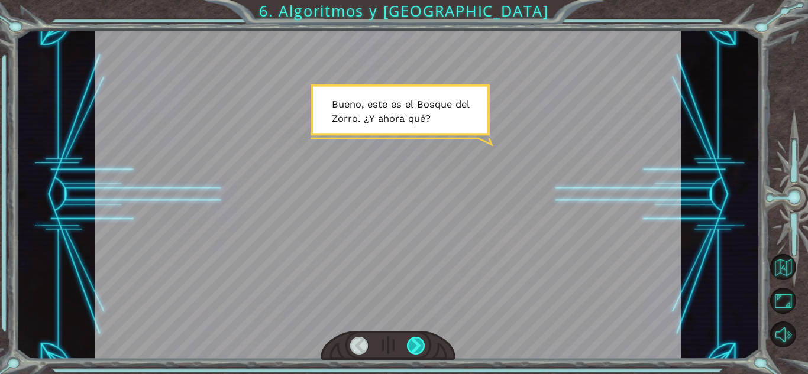
click at [419, 347] on div at bounding box center [416, 346] width 18 height 18
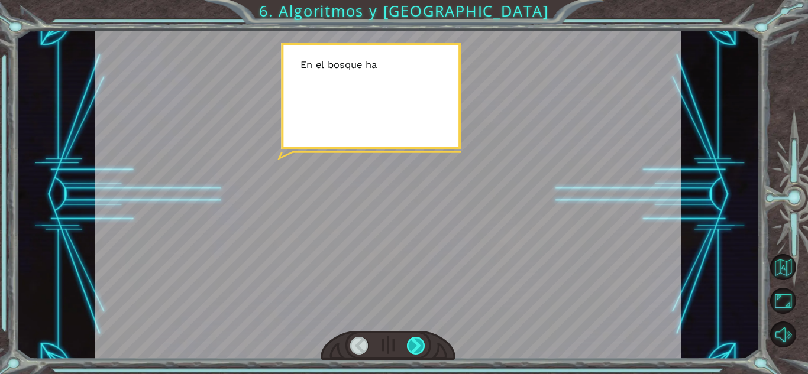
click at [419, 347] on div at bounding box center [416, 346] width 18 height 18
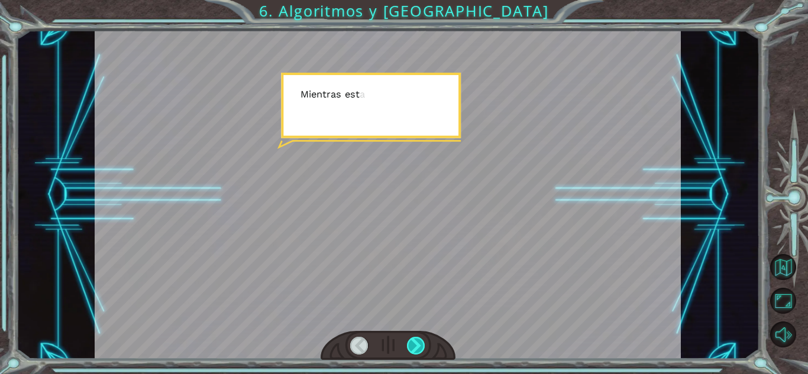
click at [419, 347] on div at bounding box center [416, 346] width 18 height 18
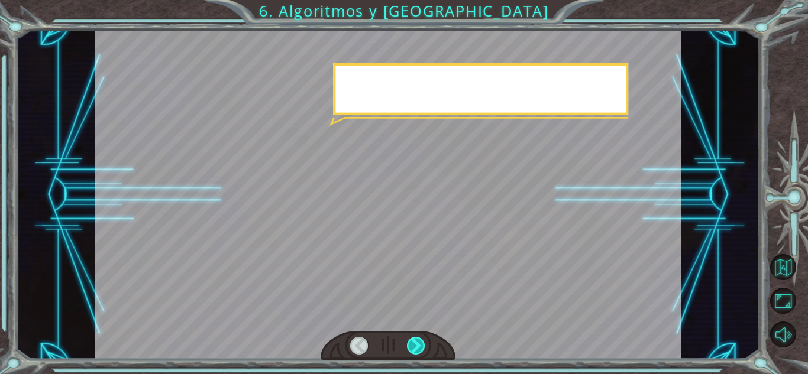
click at [419, 347] on div at bounding box center [416, 346] width 18 height 18
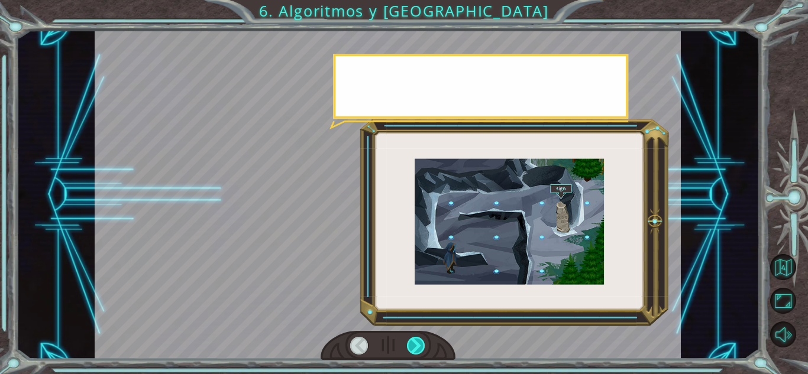
click at [419, 347] on div at bounding box center [416, 346] width 18 height 18
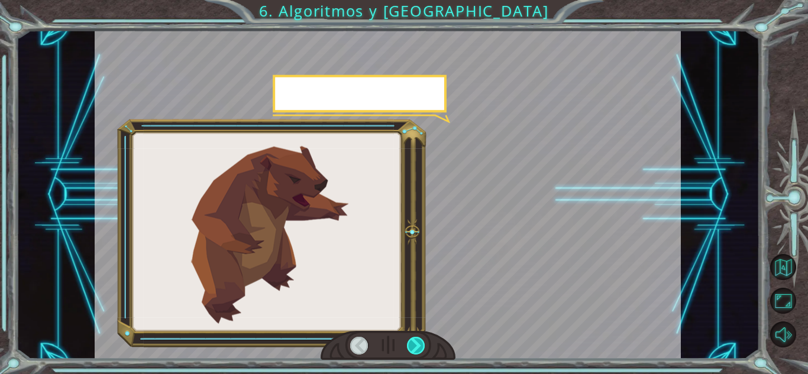
click at [419, 347] on div at bounding box center [416, 346] width 18 height 18
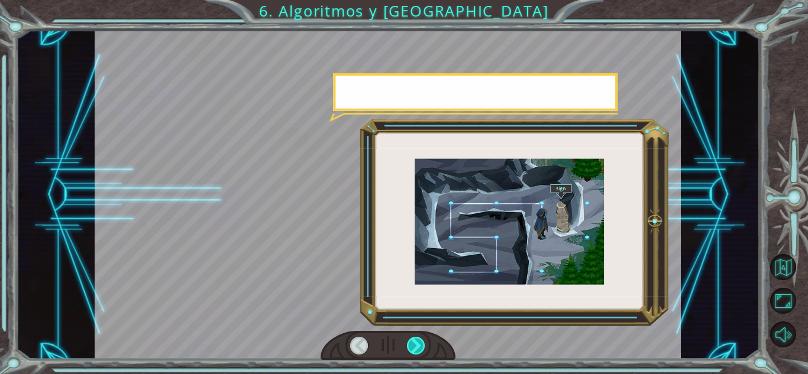
click at [419, 347] on div at bounding box center [416, 346] width 18 height 18
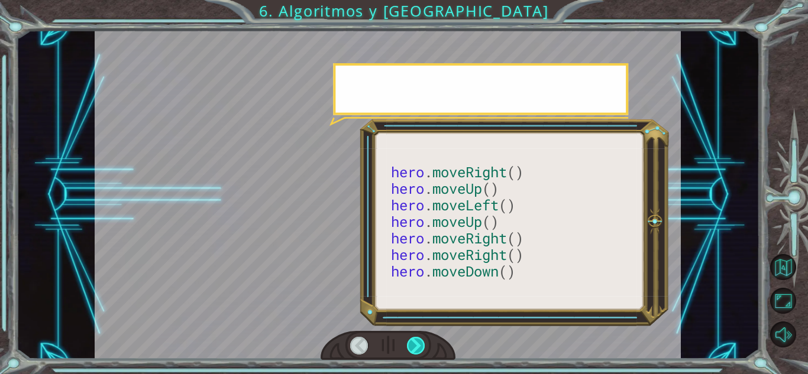
click at [419, 347] on div at bounding box center [416, 346] width 18 height 18
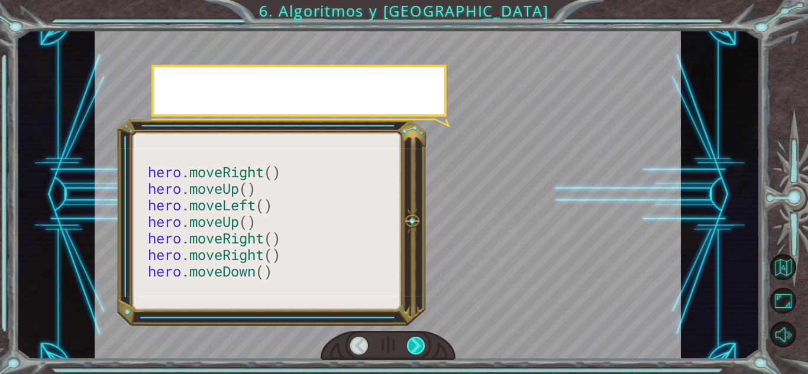
click at [419, 347] on div at bounding box center [416, 346] width 18 height 18
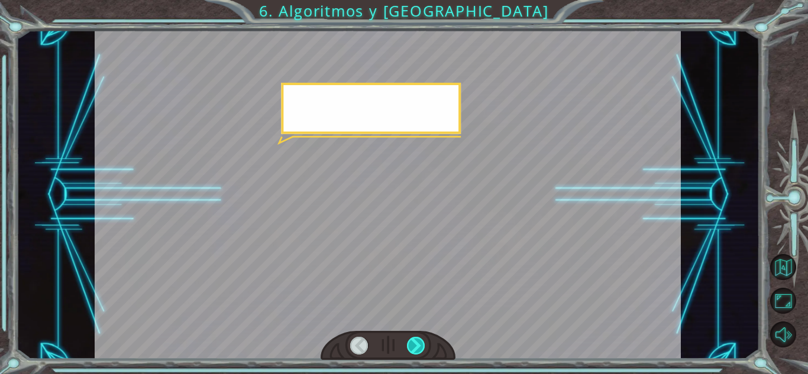
click at [419, 347] on div at bounding box center [416, 346] width 18 height 18
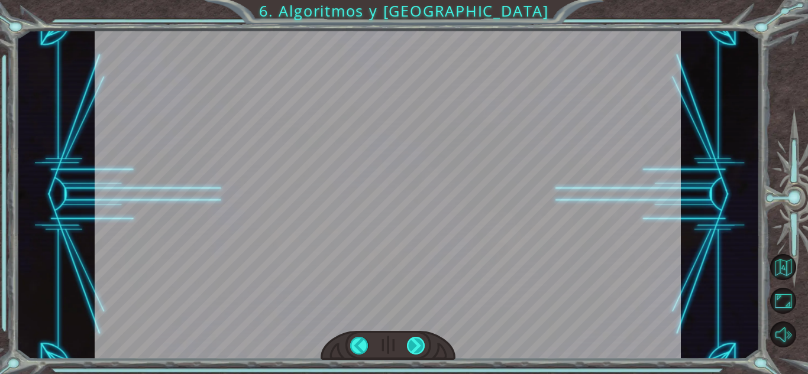
click at [419, 0] on div "hero . moveRight () hero . moveUp () hero . moveLeft () hero . moveUp () hero .…" at bounding box center [404, 0] width 808 height 0
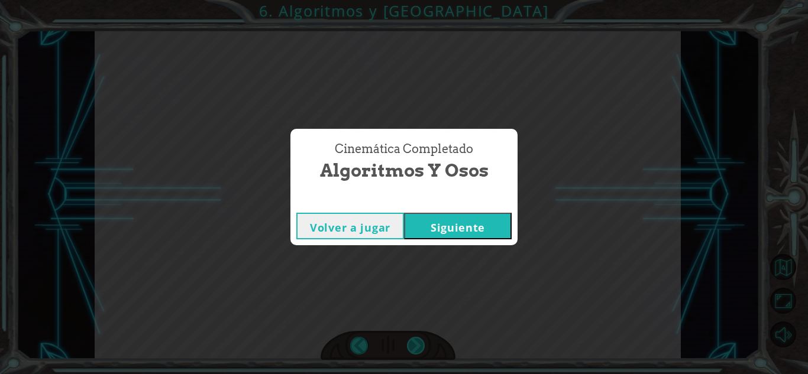
click at [419, 347] on div "Cinemática Completado Algoritmos y Osos Volver a jugar [GEOGRAPHIC_DATA]" at bounding box center [404, 187] width 808 height 374
click at [490, 235] on button "Siguiente" at bounding box center [458, 226] width 108 height 27
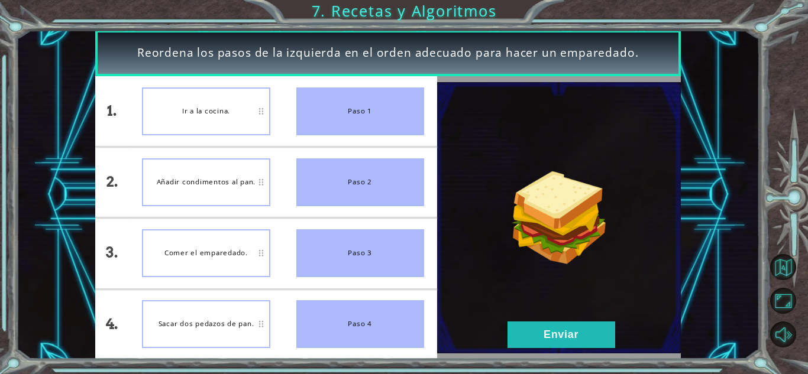
click at [242, 119] on div "Ir a la cocina." at bounding box center [206, 112] width 128 height 48
click at [213, 328] on div "Sacar dos pedazos de pan." at bounding box center [206, 324] width 128 height 48
click at [518, 335] on button "Enviar" at bounding box center [561, 335] width 108 height 27
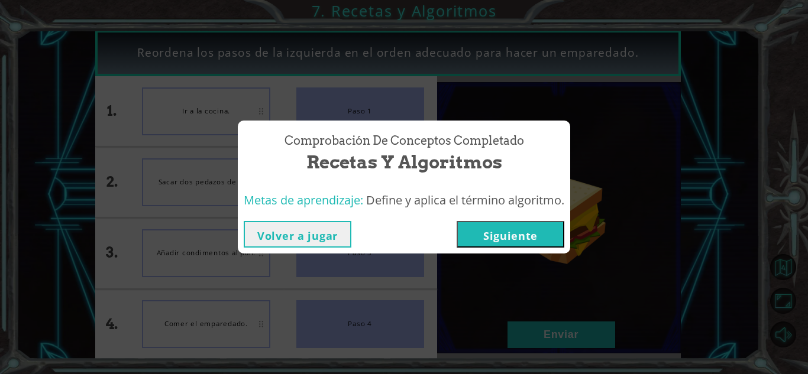
click at [494, 231] on button "Siguiente" at bounding box center [510, 234] width 108 height 27
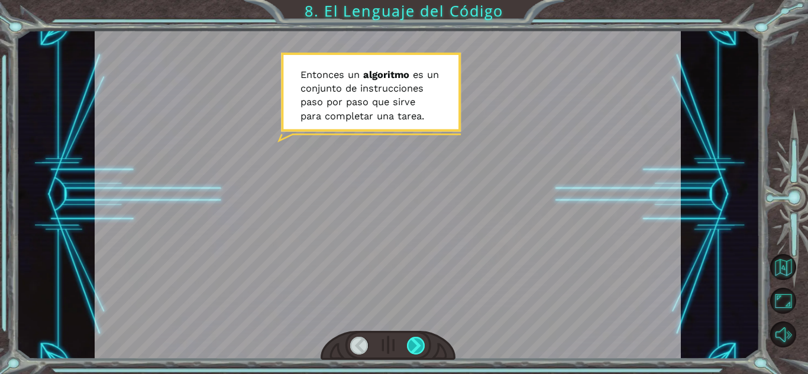
click at [415, 348] on div at bounding box center [416, 346] width 18 height 18
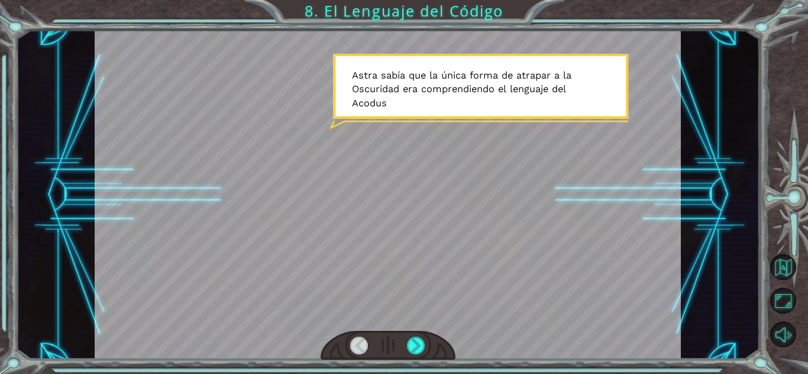
click at [426, 340] on div at bounding box center [387, 346] width 135 height 30
click at [422, 342] on div at bounding box center [416, 346] width 18 height 18
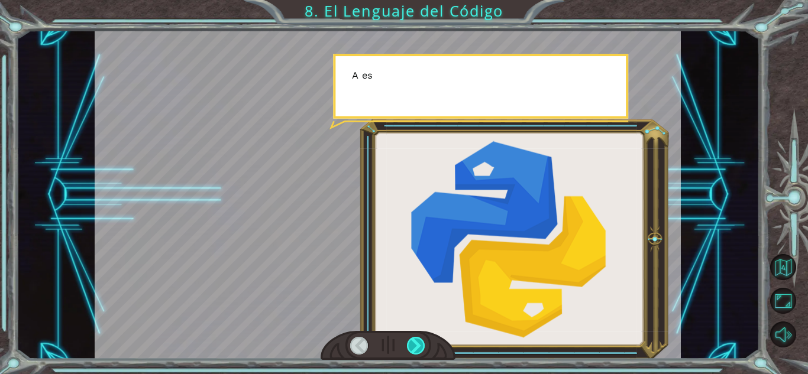
click at [422, 342] on div at bounding box center [416, 346] width 18 height 18
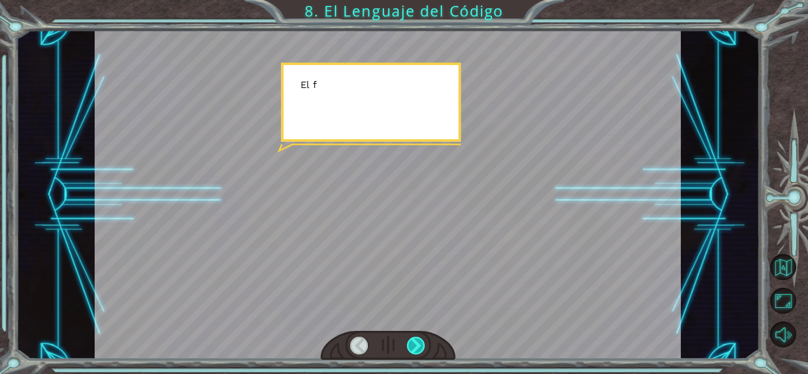
click at [422, 342] on div at bounding box center [416, 346] width 18 height 18
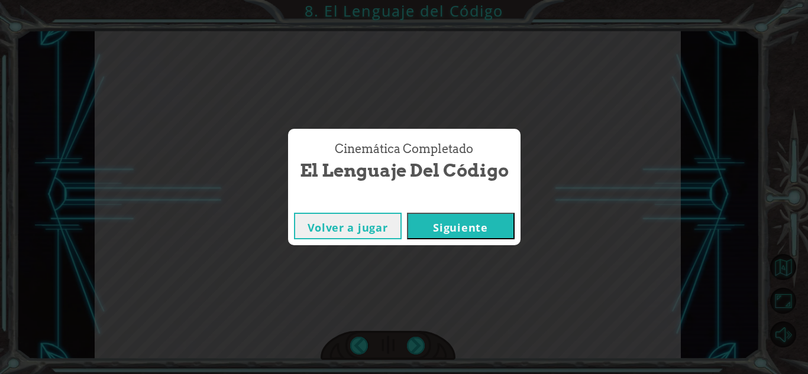
click at [457, 218] on button "Siguiente" at bounding box center [461, 226] width 108 height 27
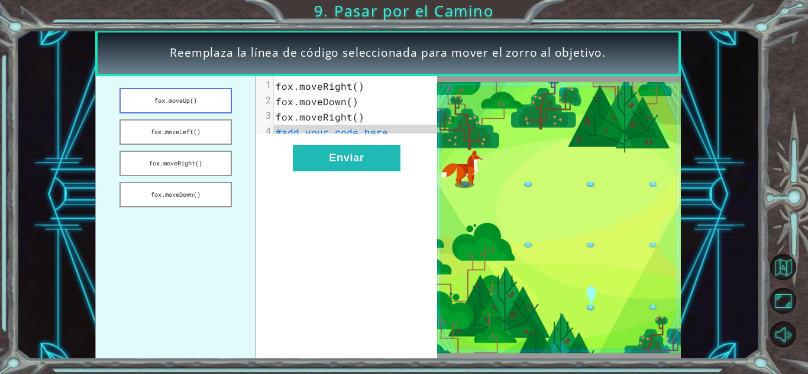
click at [221, 109] on button "fox.moveUp()" at bounding box center [175, 100] width 112 height 25
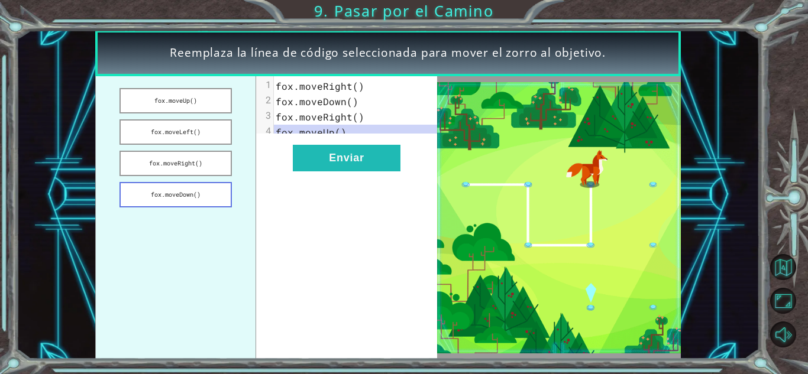
click at [193, 193] on button "fox.moveDown()" at bounding box center [175, 194] width 112 height 25
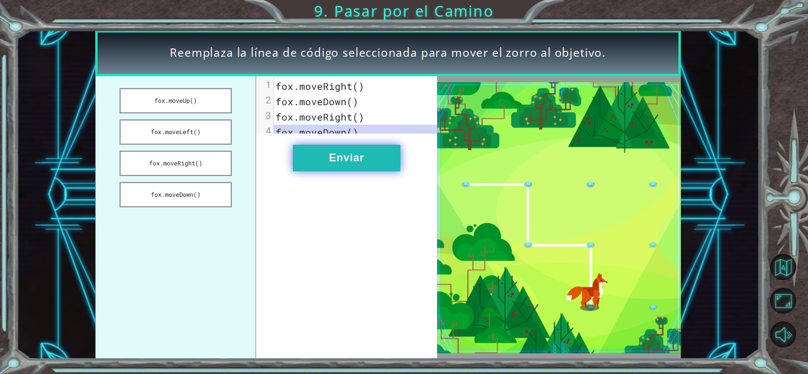
click at [316, 169] on button "Enviar" at bounding box center [347, 158] width 108 height 27
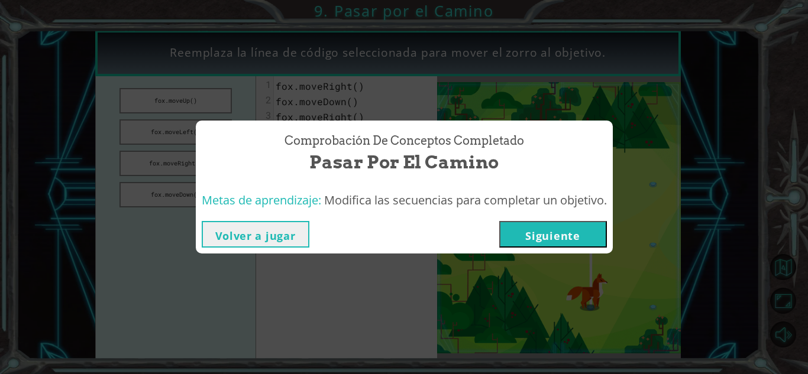
click at [517, 239] on button "Siguiente" at bounding box center [553, 234] width 108 height 27
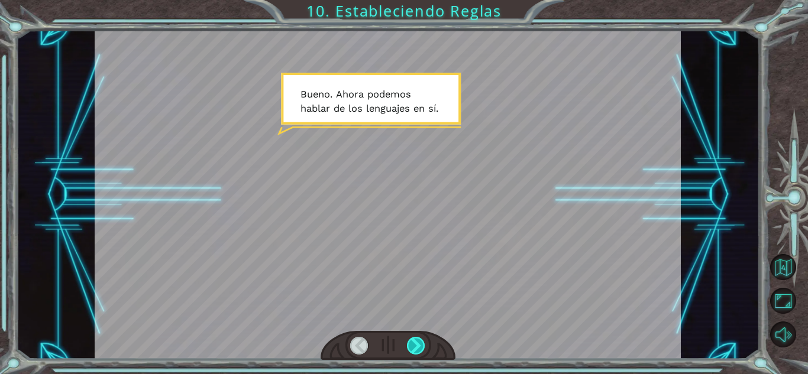
click at [421, 347] on div at bounding box center [416, 346] width 18 height 18
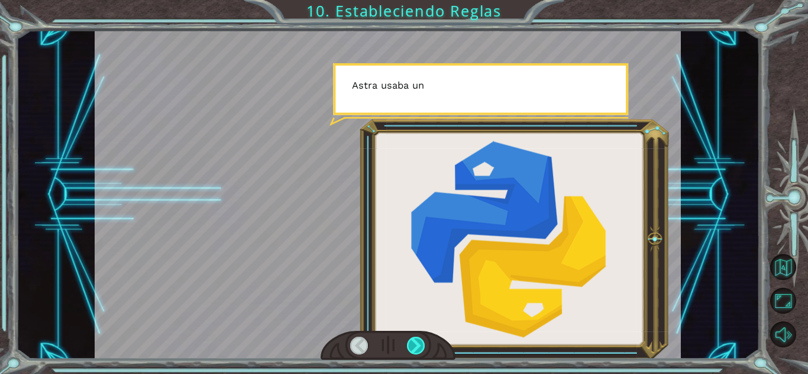
click at [421, 347] on div at bounding box center [416, 346] width 18 height 18
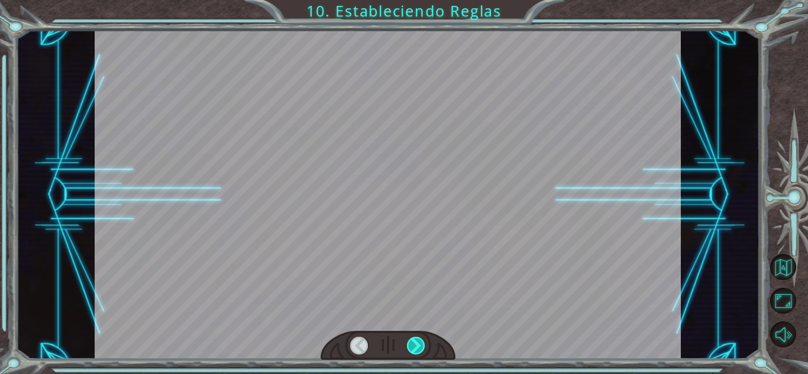
click at [421, 347] on div at bounding box center [416, 346] width 18 height 18
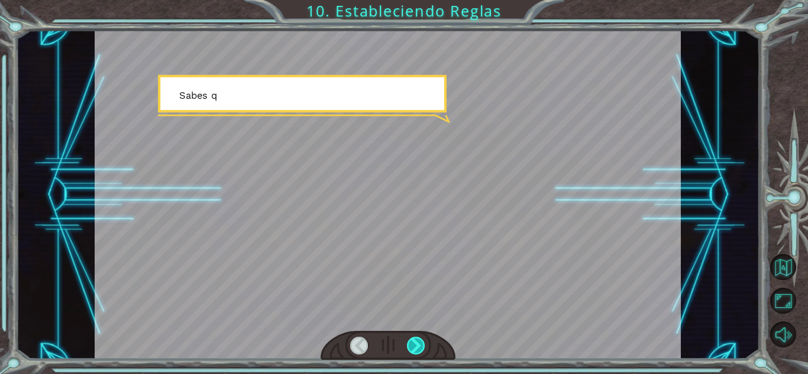
click at [421, 347] on div at bounding box center [416, 346] width 18 height 18
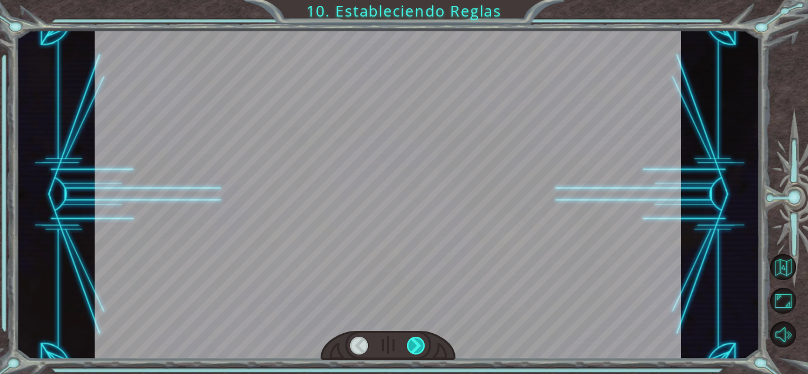
click at [421, 347] on div at bounding box center [416, 346] width 18 height 18
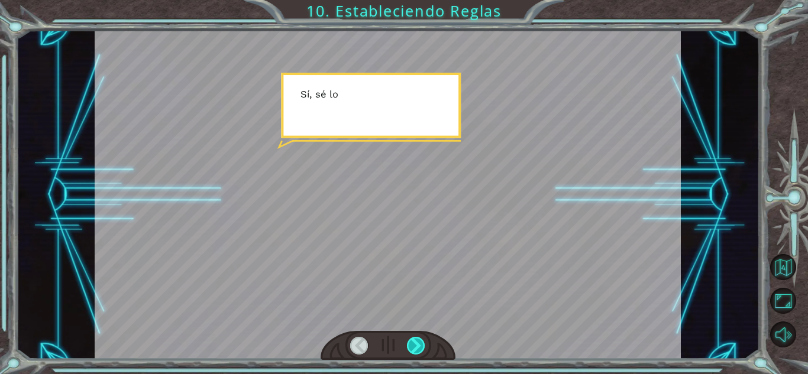
click at [421, 347] on div at bounding box center [416, 346] width 18 height 18
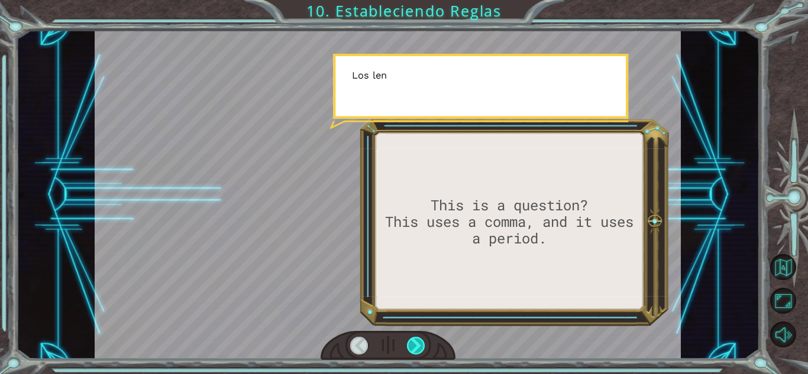
click at [421, 347] on div at bounding box center [416, 346] width 18 height 18
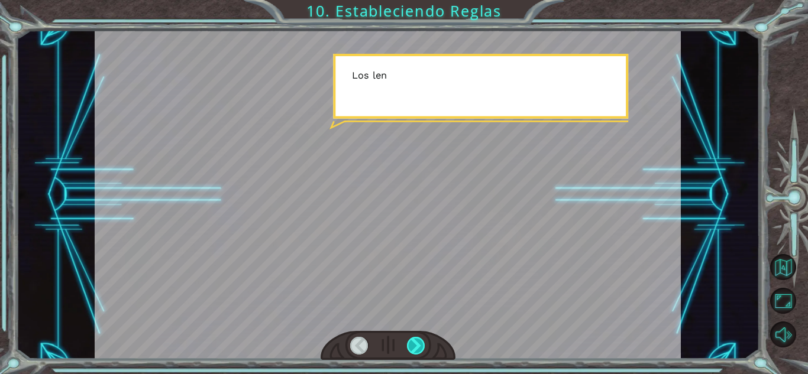
click at [421, 347] on div at bounding box center [416, 346] width 18 height 18
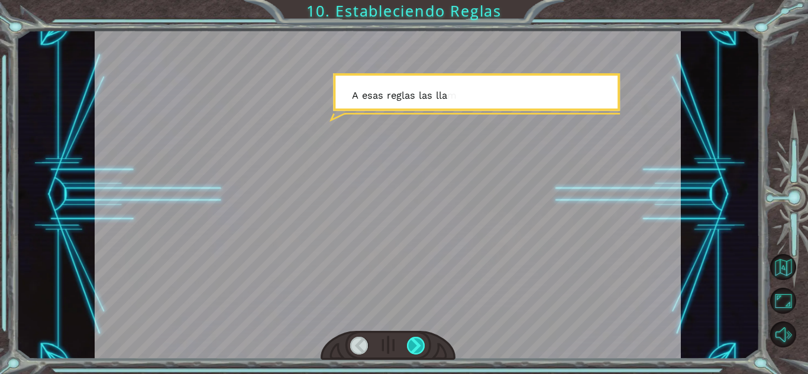
click at [421, 347] on div at bounding box center [416, 346] width 18 height 18
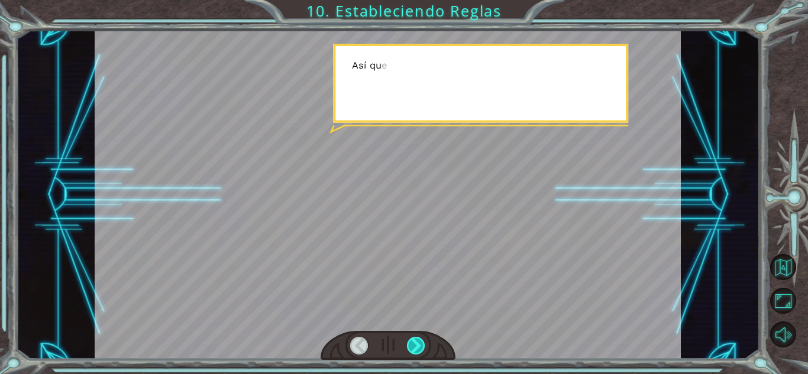
click at [421, 347] on div at bounding box center [416, 346] width 18 height 18
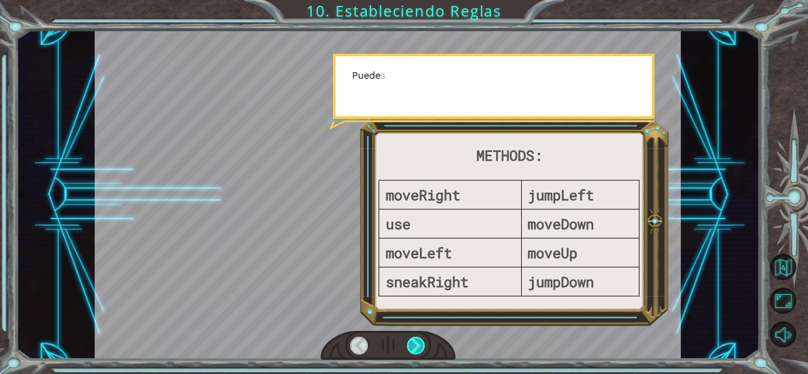
click at [421, 347] on div at bounding box center [416, 346] width 18 height 18
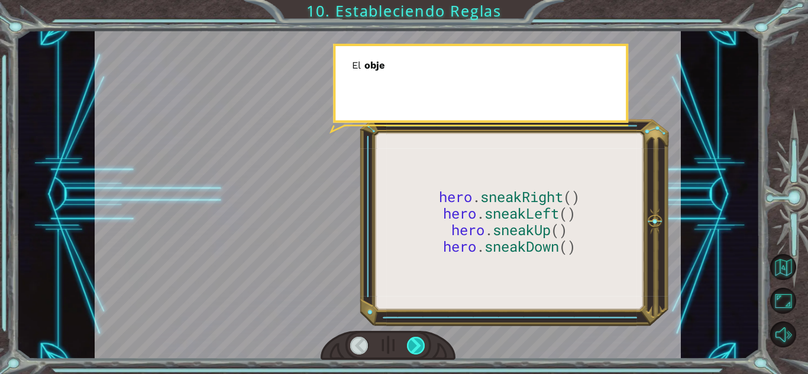
click at [421, 347] on div at bounding box center [416, 346] width 18 height 18
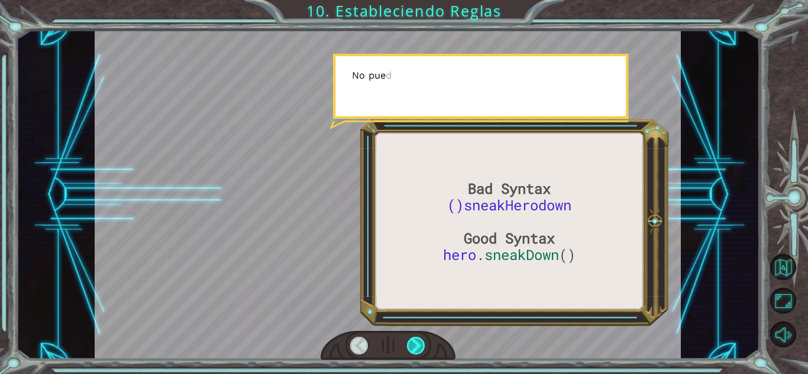
click at [421, 347] on div at bounding box center [416, 346] width 18 height 18
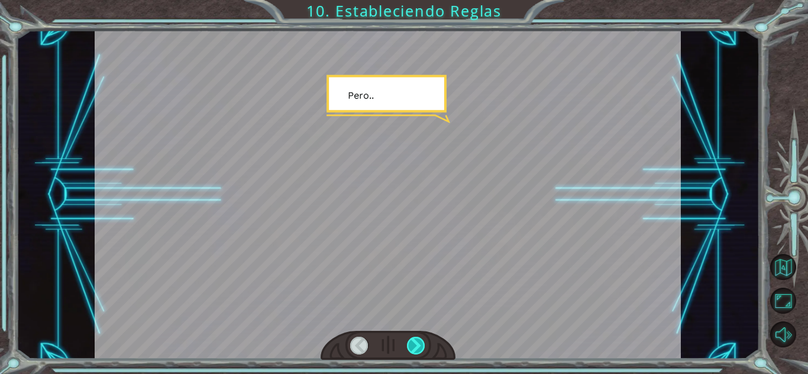
click at [421, 347] on div at bounding box center [416, 346] width 18 height 18
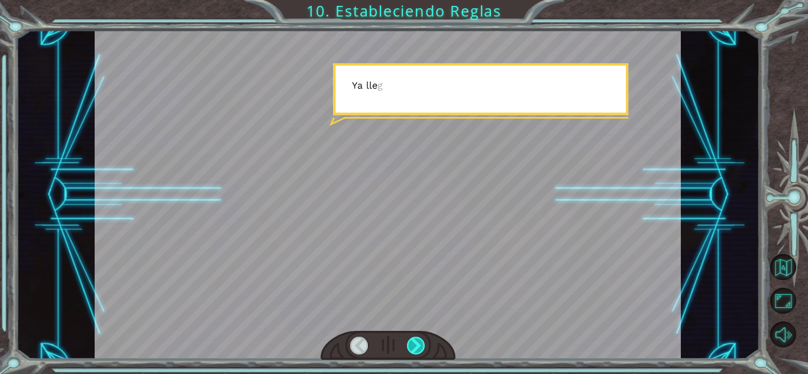
click at [421, 347] on div at bounding box center [416, 346] width 18 height 18
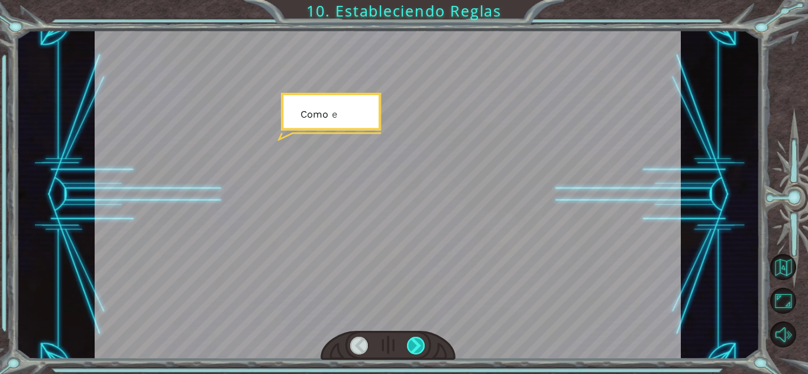
click at [421, 347] on div at bounding box center [416, 346] width 18 height 18
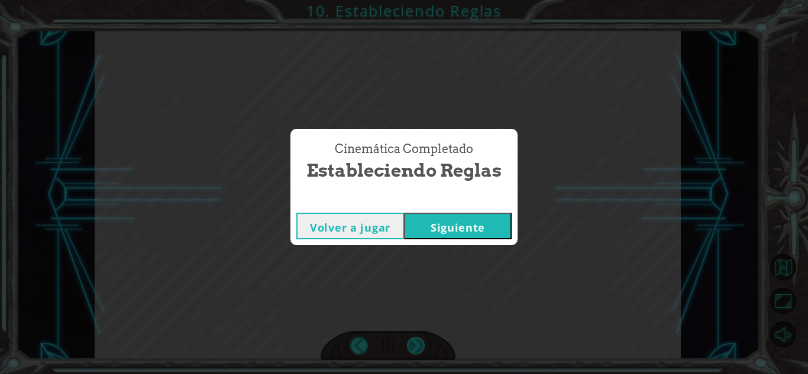
click at [421, 347] on div "Cinemática Completado Estableciendo Reglas Volver a jugar [GEOGRAPHIC_DATA]" at bounding box center [404, 187] width 808 height 374
click at [467, 229] on button "Siguiente" at bounding box center [458, 226] width 108 height 27
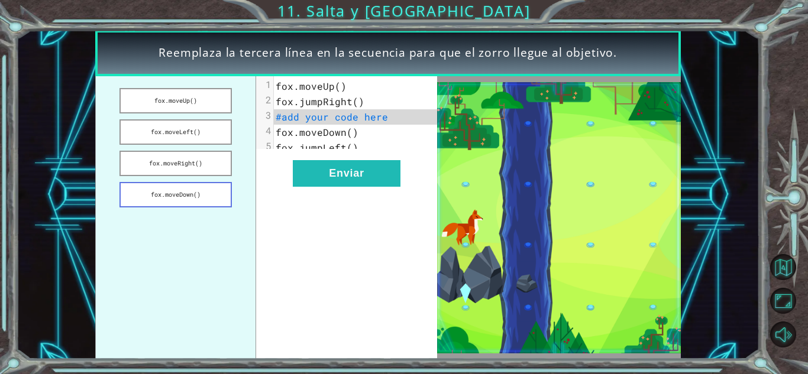
click at [214, 206] on button "fox.moveDown()" at bounding box center [175, 194] width 112 height 25
click at [212, 193] on button "fox.moveDown()" at bounding box center [175, 194] width 112 height 25
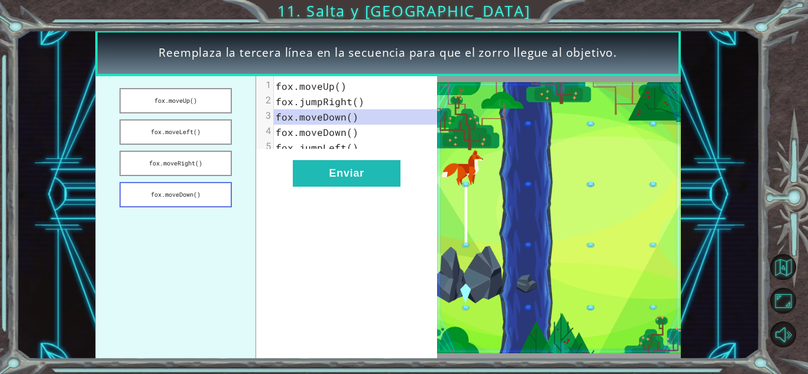
click at [212, 193] on button "fox.moveDown()" at bounding box center [175, 194] width 112 height 25
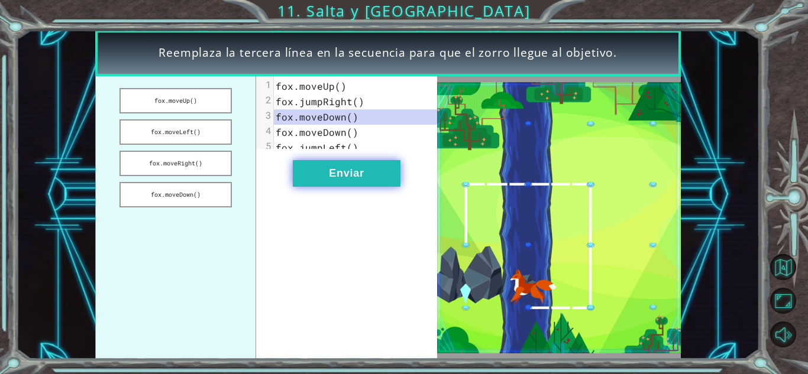
click at [354, 187] on button "Enviar" at bounding box center [347, 173] width 108 height 27
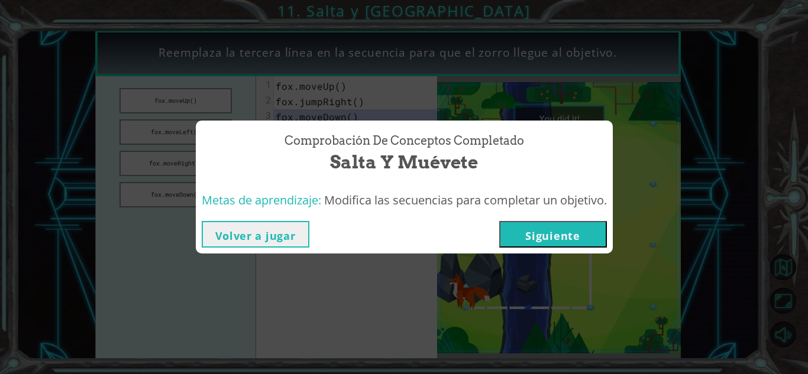
click at [581, 231] on button "Siguiente" at bounding box center [553, 234] width 108 height 27
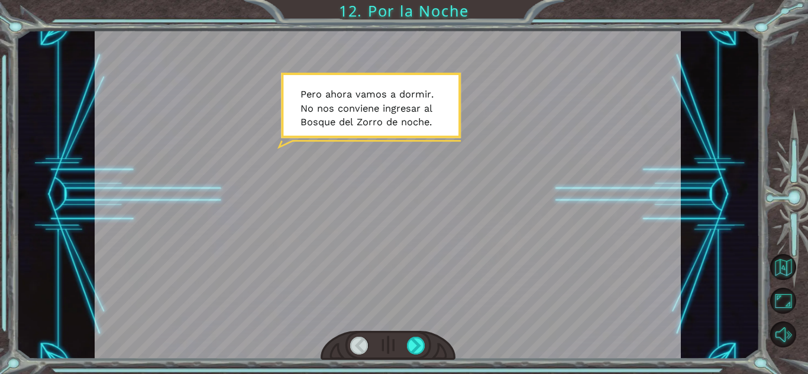
click at [427, 338] on div at bounding box center [387, 346] width 135 height 30
click at [425, 339] on div at bounding box center [387, 346] width 135 height 30
click at [419, 347] on div at bounding box center [416, 346] width 18 height 18
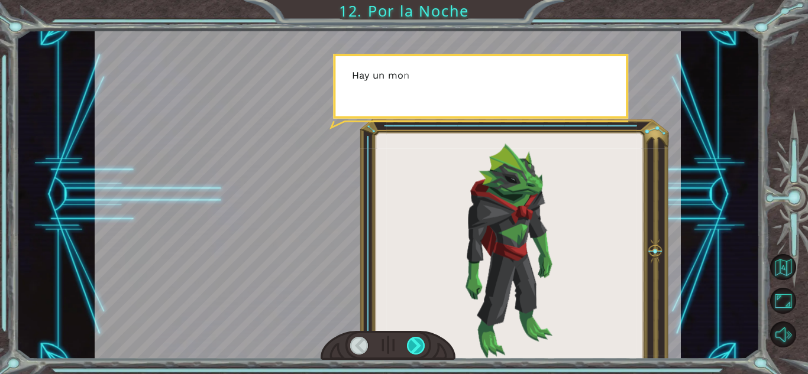
click at [419, 347] on div at bounding box center [416, 346] width 18 height 18
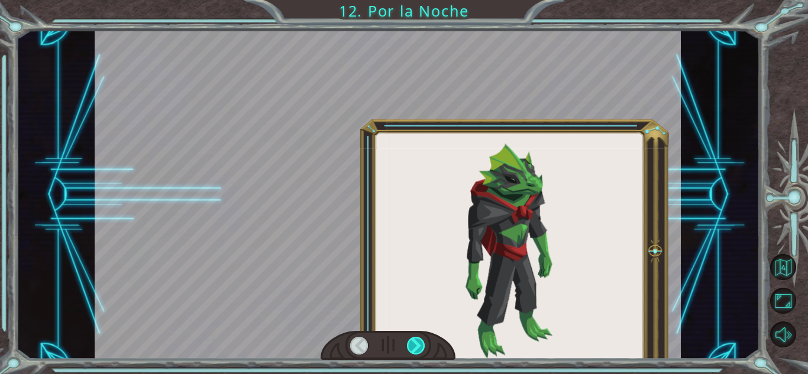
click at [419, 347] on div at bounding box center [416, 346] width 18 height 18
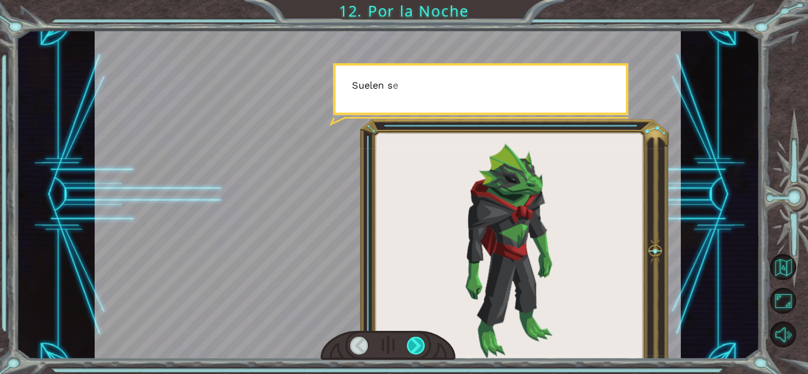
click at [419, 347] on div at bounding box center [416, 346] width 18 height 18
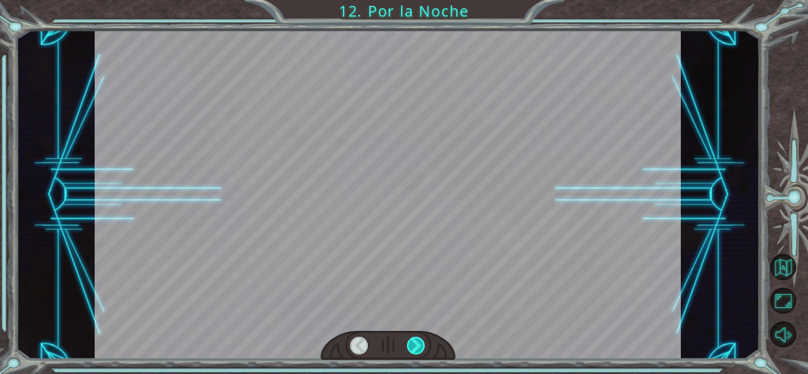
click at [419, 347] on div at bounding box center [416, 346] width 18 height 18
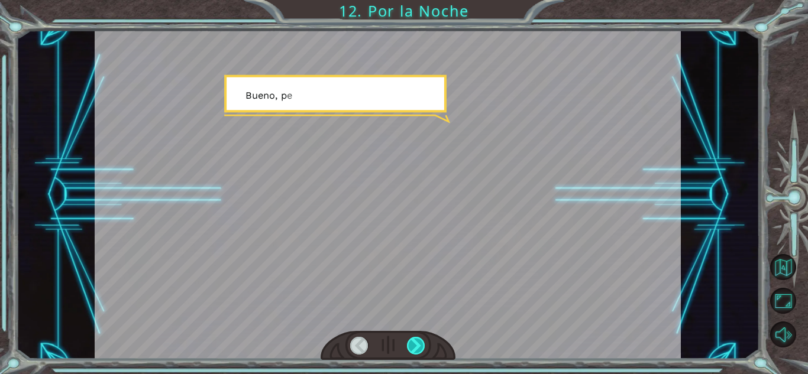
click at [419, 347] on div at bounding box center [416, 346] width 18 height 18
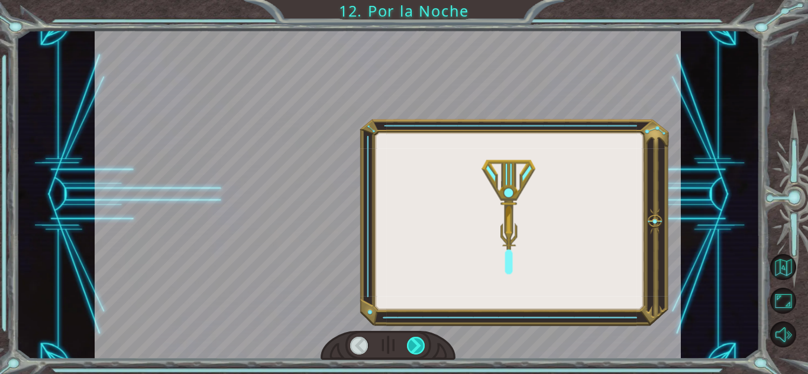
click at [419, 347] on div at bounding box center [416, 346] width 18 height 18
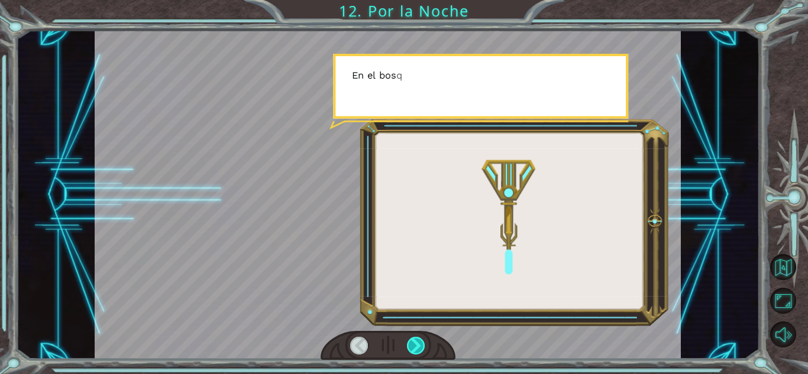
click at [419, 347] on div at bounding box center [416, 346] width 18 height 18
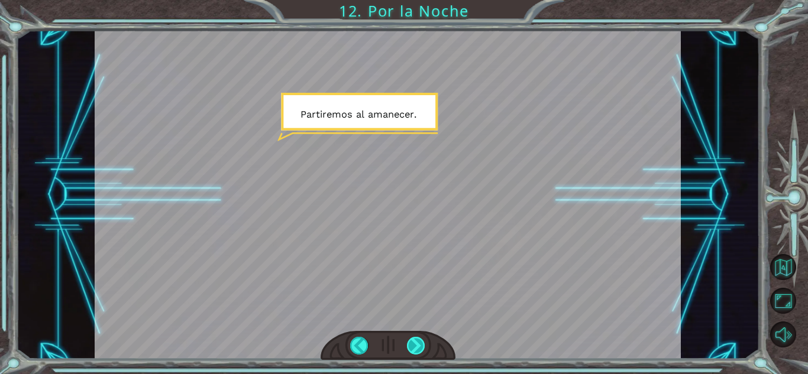
click at [419, 347] on div at bounding box center [416, 346] width 18 height 18
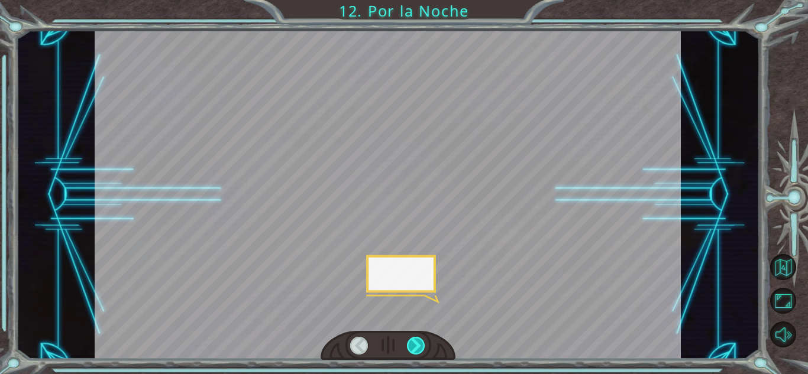
click at [419, 347] on div at bounding box center [416, 346] width 18 height 18
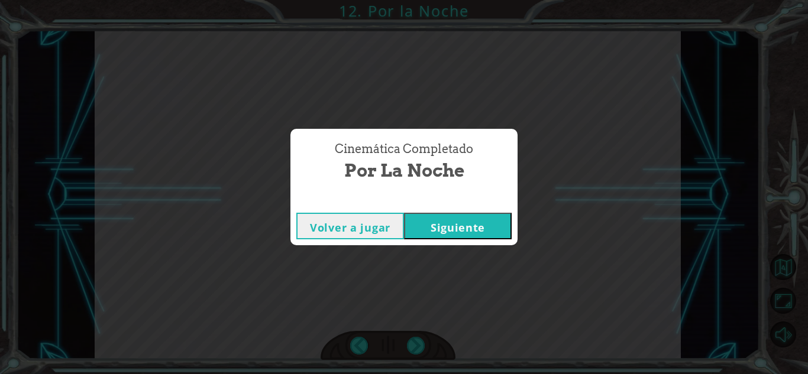
click at [457, 238] on button "Siguiente" at bounding box center [458, 226] width 108 height 27
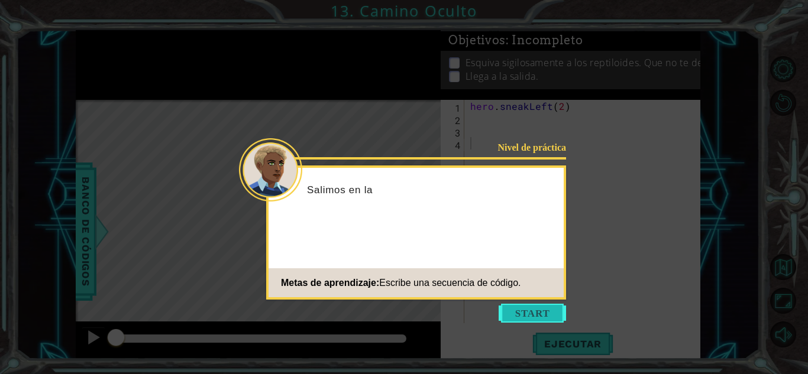
click at [508, 311] on button "Start" at bounding box center [531, 313] width 67 height 19
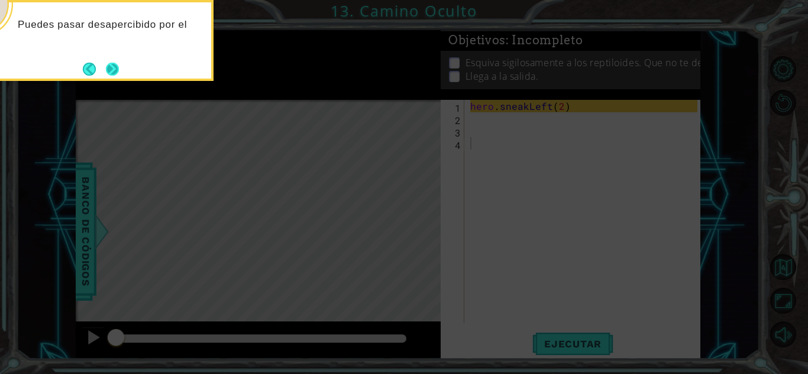
click at [123, 69] on div "Puedes pasar desapercibido por el" at bounding box center [95, 40] width 237 height 81
click at [123, 69] on div "Puedes pasar desapercibido por el Tengshe" at bounding box center [95, 40] width 237 height 81
click at [123, 69] on div "Puedes pasar desapercibido por el Tengshe usand" at bounding box center [95, 40] width 237 height 81
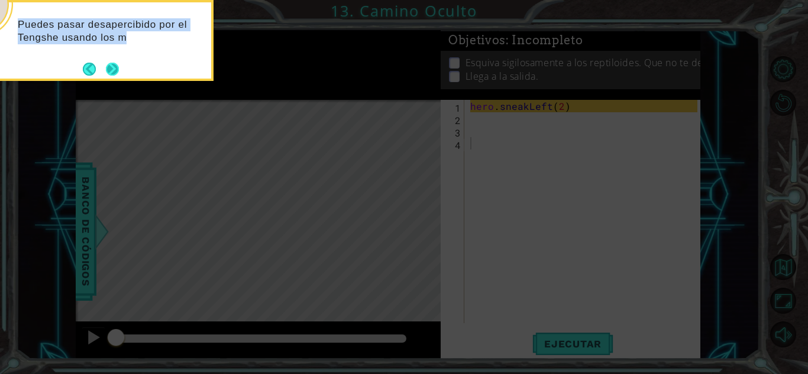
click at [123, 69] on div "Puedes pasar desapercibido por el Tengshe usando los m" at bounding box center [95, 40] width 237 height 81
click at [119, 72] on button "Next" at bounding box center [112, 70] width 13 height 13
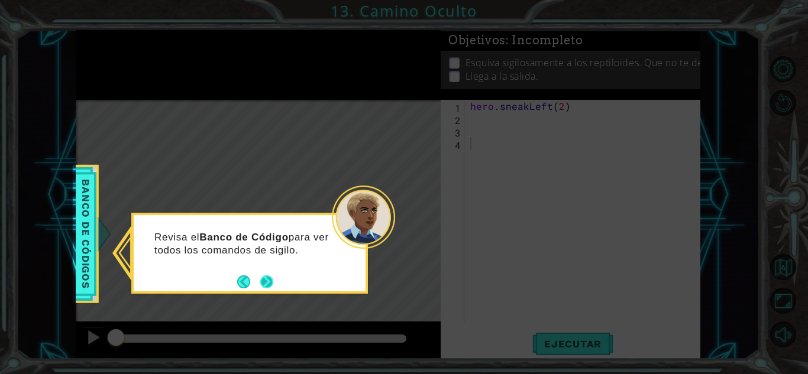
click at [263, 287] on button "Next" at bounding box center [266, 282] width 13 height 13
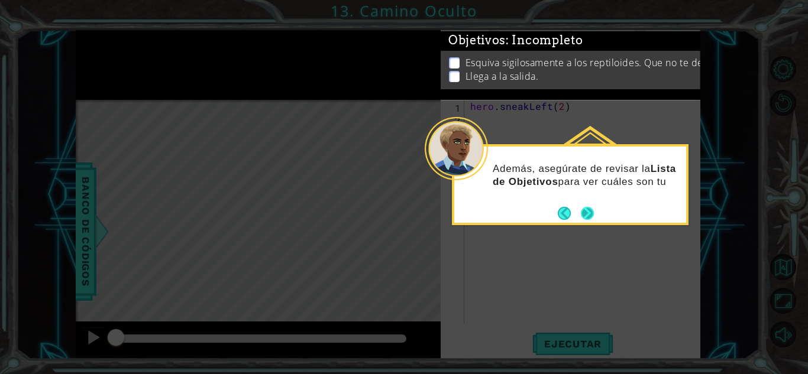
click at [593, 213] on button "Next" at bounding box center [587, 213] width 13 height 13
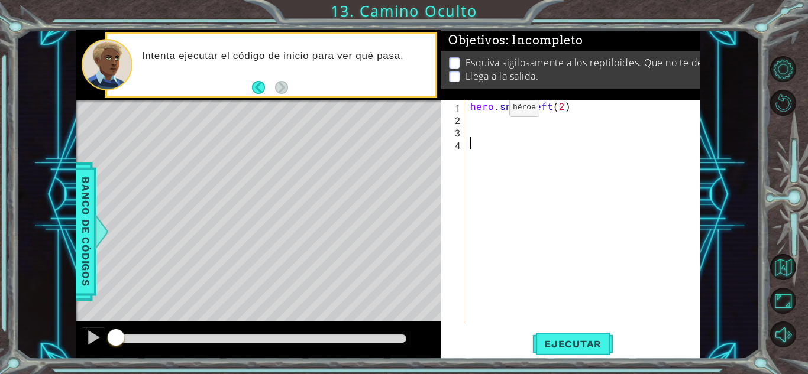
click at [491, 109] on div "hero . sneakLeft ( 2 )" at bounding box center [585, 224] width 235 height 248
type textarea "hero.sneakLeft(2)"
click at [484, 116] on div "hero . sneakLeft ( 2 )" at bounding box center [585, 224] width 235 height 248
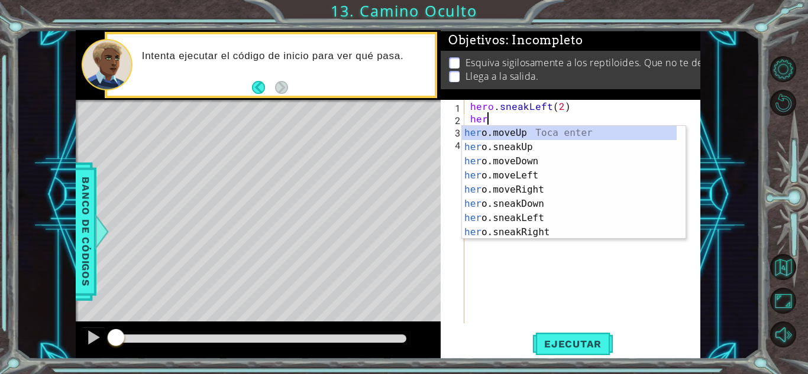
drag, startPoint x: 500, startPoint y: 132, endPoint x: 672, endPoint y: 33, distance: 198.2
click at [672, 33] on body "1 ההההההההההההההההההההההההההההההההההההההההההההההההההההההההההההההההההההההההההההה…" at bounding box center [404, 187] width 808 height 374
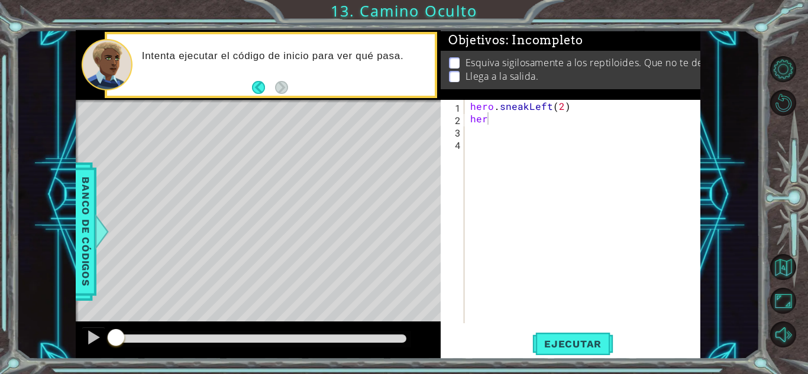
click at [614, 24] on div "1 ההההההההההההההההההההההההההההההההההההההההההההההההההההההההההההההההההההההההההההה…" at bounding box center [404, 187] width 808 height 374
click at [558, 116] on div "hero . sneakLeft ( 2 ) her" at bounding box center [585, 224] width 235 height 248
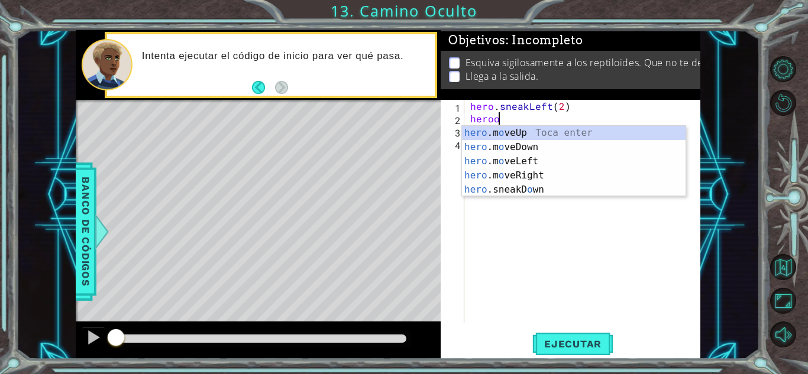
scroll to position [0, 1]
click at [548, 184] on div "hero .m o veUp Toca enter hero .m o veDown Toca enter hero .m o veLeft Toca ent…" at bounding box center [574, 175] width 224 height 99
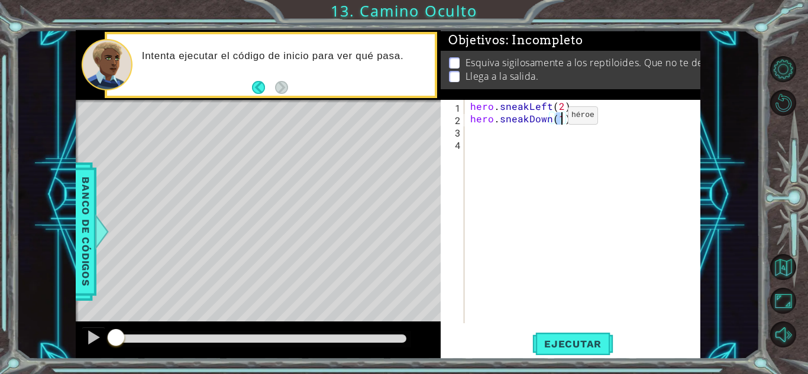
click at [548, 119] on div "hero . sneakLeft ( 2 ) hero . sneakDown ( 1 )" at bounding box center [585, 224] width 235 height 248
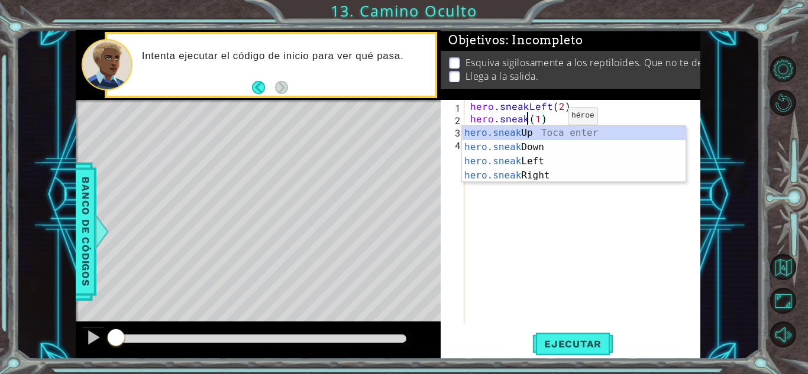
scroll to position [0, 4]
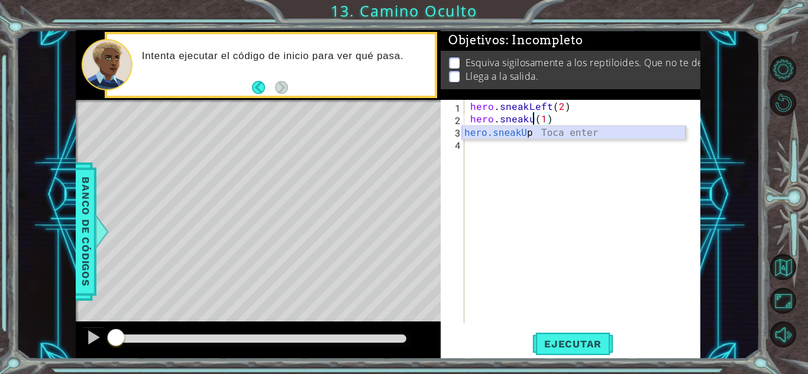
click at [548, 131] on div "hero.sneakU p Toca enter" at bounding box center [574, 147] width 224 height 43
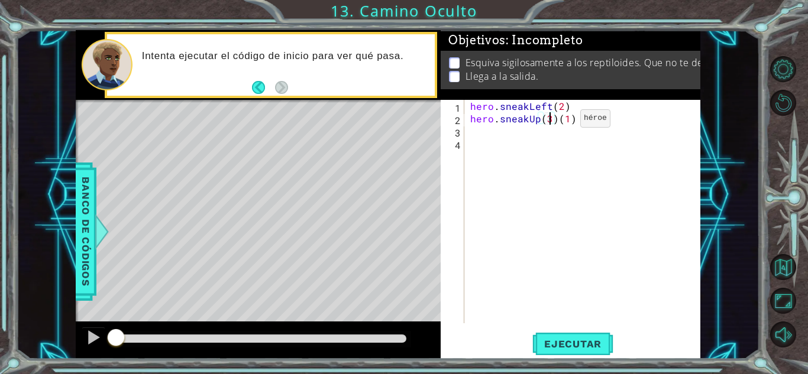
scroll to position [0, 5]
click at [572, 121] on div "hero . sneakLeft ( 2 ) hero . sneakUp ( 3 ) ( 1 )" at bounding box center [585, 224] width 235 height 248
click at [591, 338] on span "Ejecutar" at bounding box center [572, 344] width 81 height 12
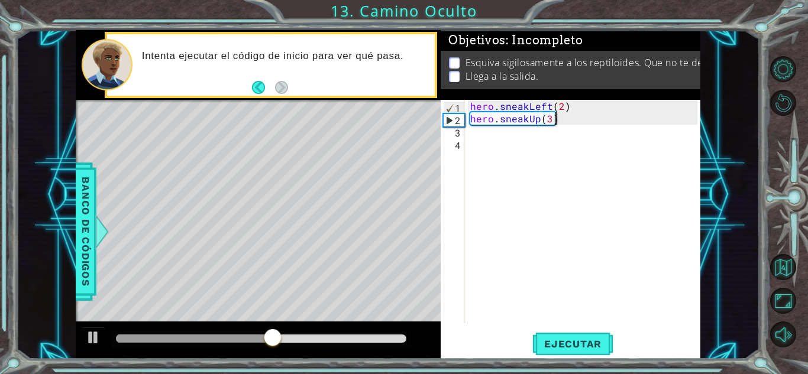
click at [554, 122] on div "hero . sneakLeft ( 2 ) hero . sneakUp ( 3 )" at bounding box center [585, 224] width 235 height 248
click at [549, 121] on div "hero . sneakLeft ( 2 ) hero . sneakUp ( 3 )" at bounding box center [585, 224] width 235 height 248
type textarea "hero.sneakUp(2)"
click at [564, 123] on div "hero . sneakLeft ( 2 ) hero . sneakUp ( 2 )" at bounding box center [585, 224] width 235 height 248
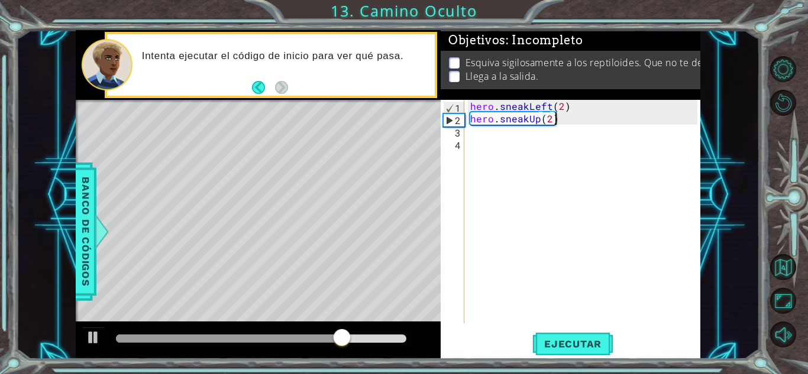
click at [567, 122] on div "hero . sneakLeft ( 2 ) hero . sneakUp ( 2 )" at bounding box center [585, 224] width 235 height 248
click at [511, 139] on div "hero . sneakLeft ( 2 ) hero . sneakUp ( 2 )" at bounding box center [585, 224] width 235 height 248
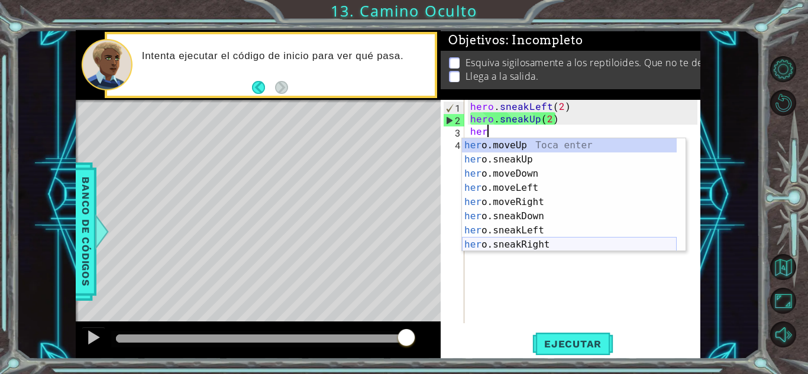
click at [525, 239] on div "her o.moveUp Toca enter her o.sneakUp Toca enter her o.moveDown Toca enter her …" at bounding box center [569, 209] width 215 height 142
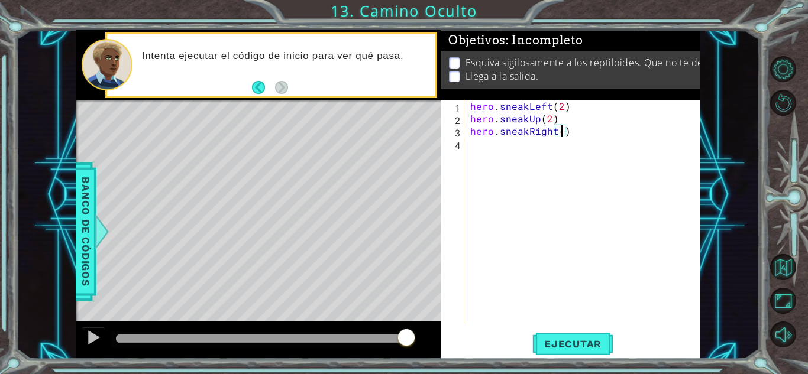
type textarea "hero.sneakRight(2)"
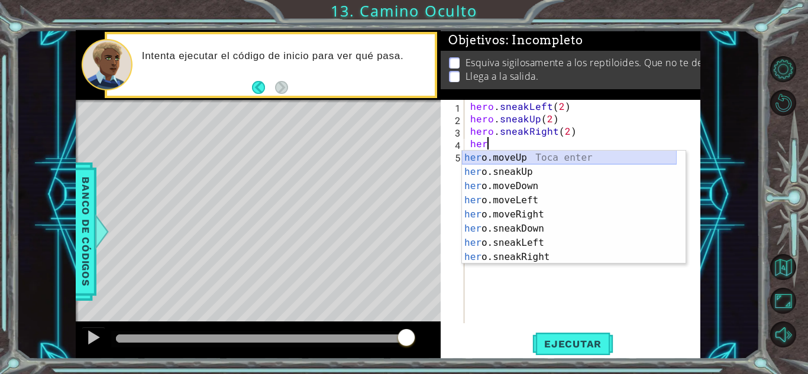
click at [562, 160] on div "her o.moveUp Toca enter her o.sneakUp Toca enter her o.moveDown Toca enter her …" at bounding box center [569, 222] width 215 height 142
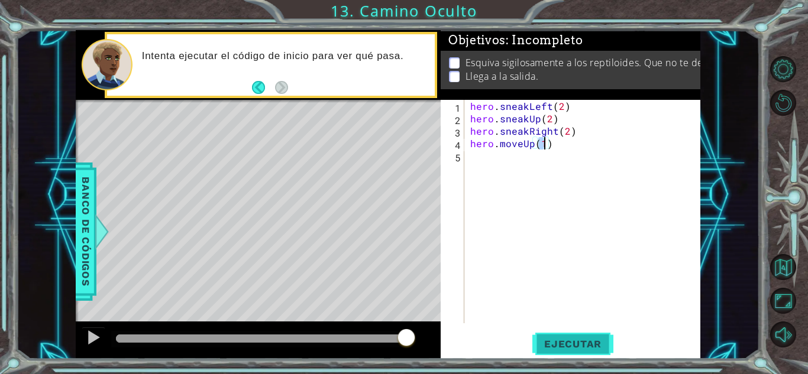
type textarea "hero.moveUp(1)"
click at [536, 342] on span "Ejecutar" at bounding box center [572, 344] width 81 height 12
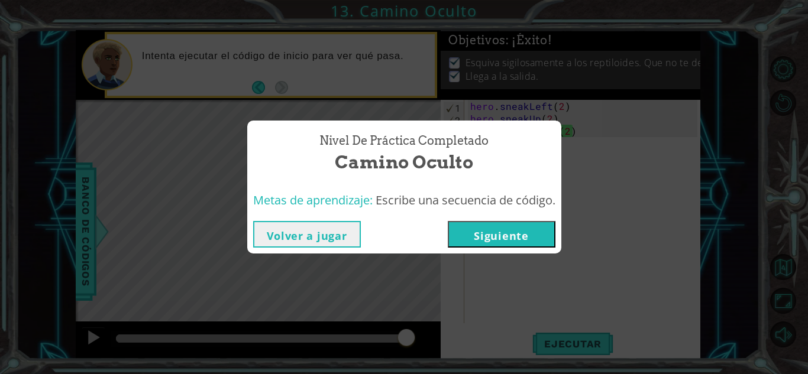
click at [483, 239] on button "Siguiente" at bounding box center [502, 234] width 108 height 27
